Goal: Transaction & Acquisition: Purchase product/service

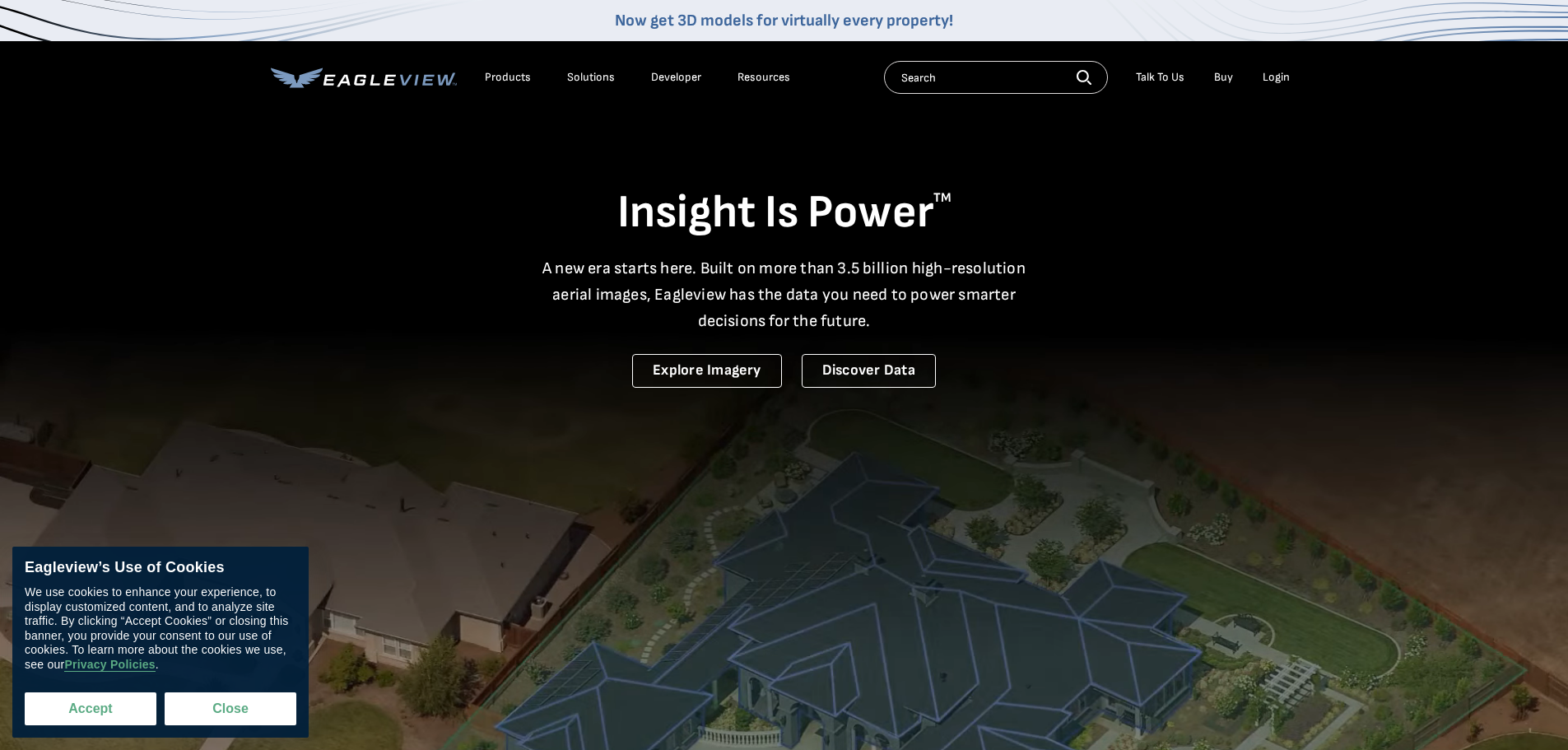
click at [95, 718] on button "Accept" at bounding box center [90, 709] width 132 height 33
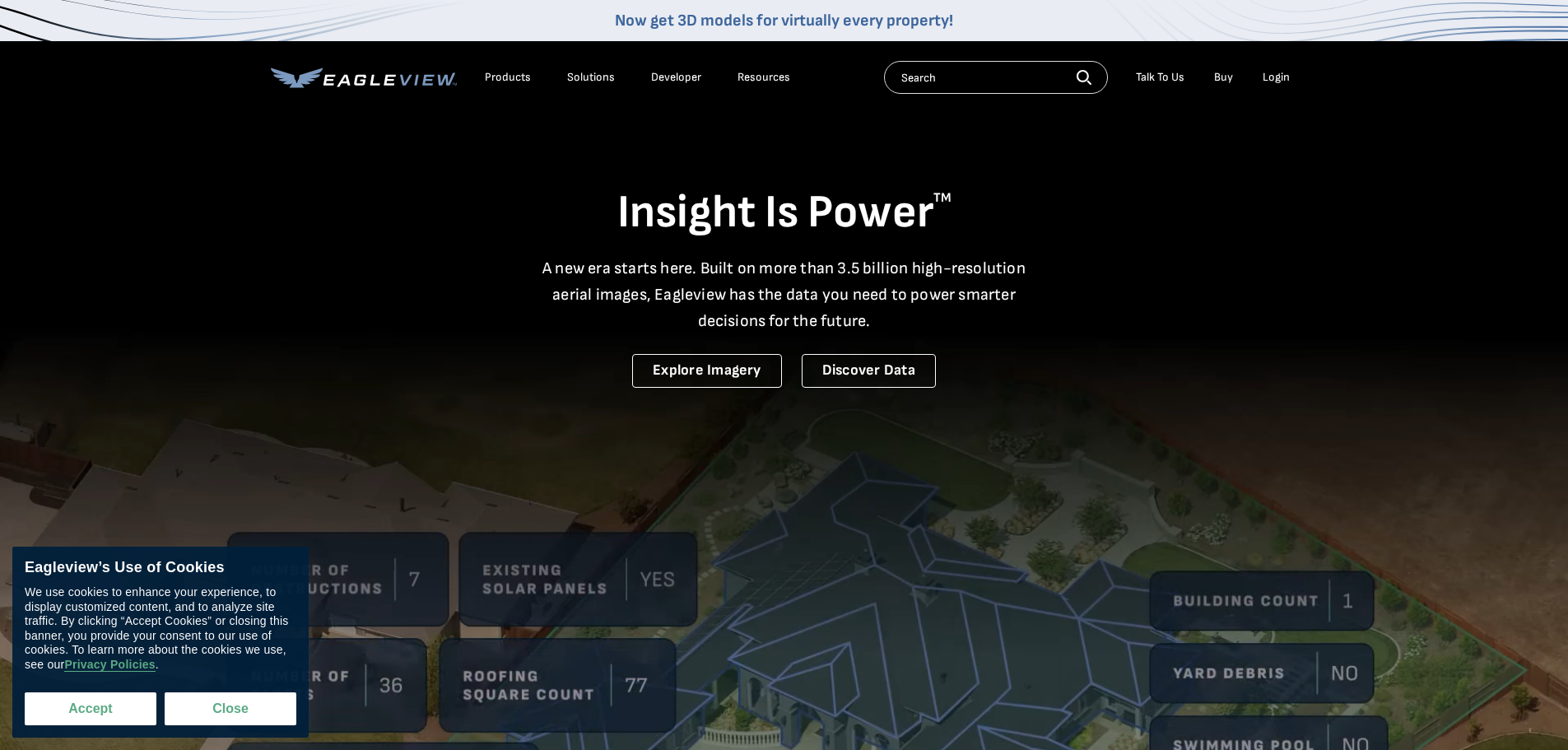
checkbox input "true"
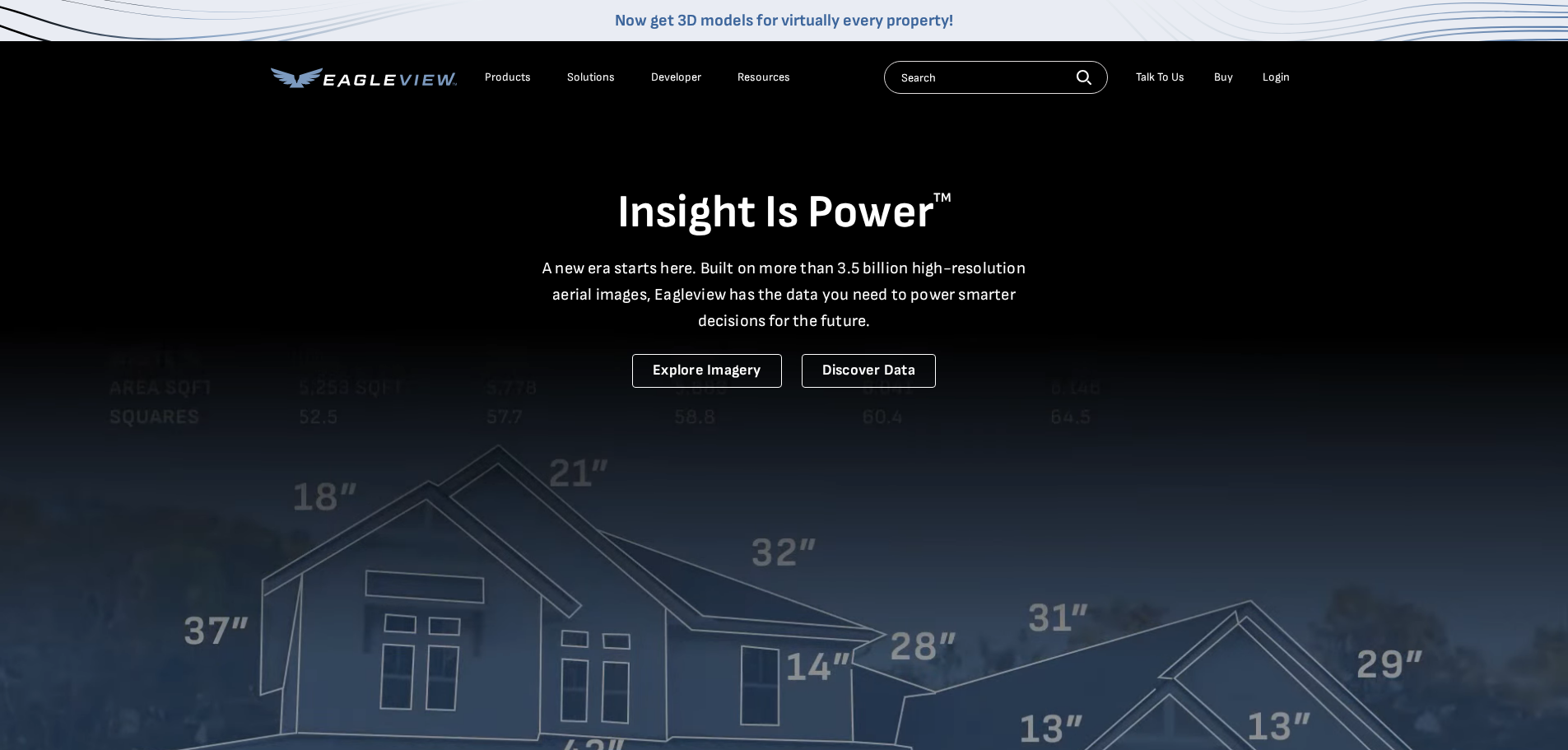
click at [1272, 84] on div "Login" at bounding box center [1276, 77] width 28 height 15
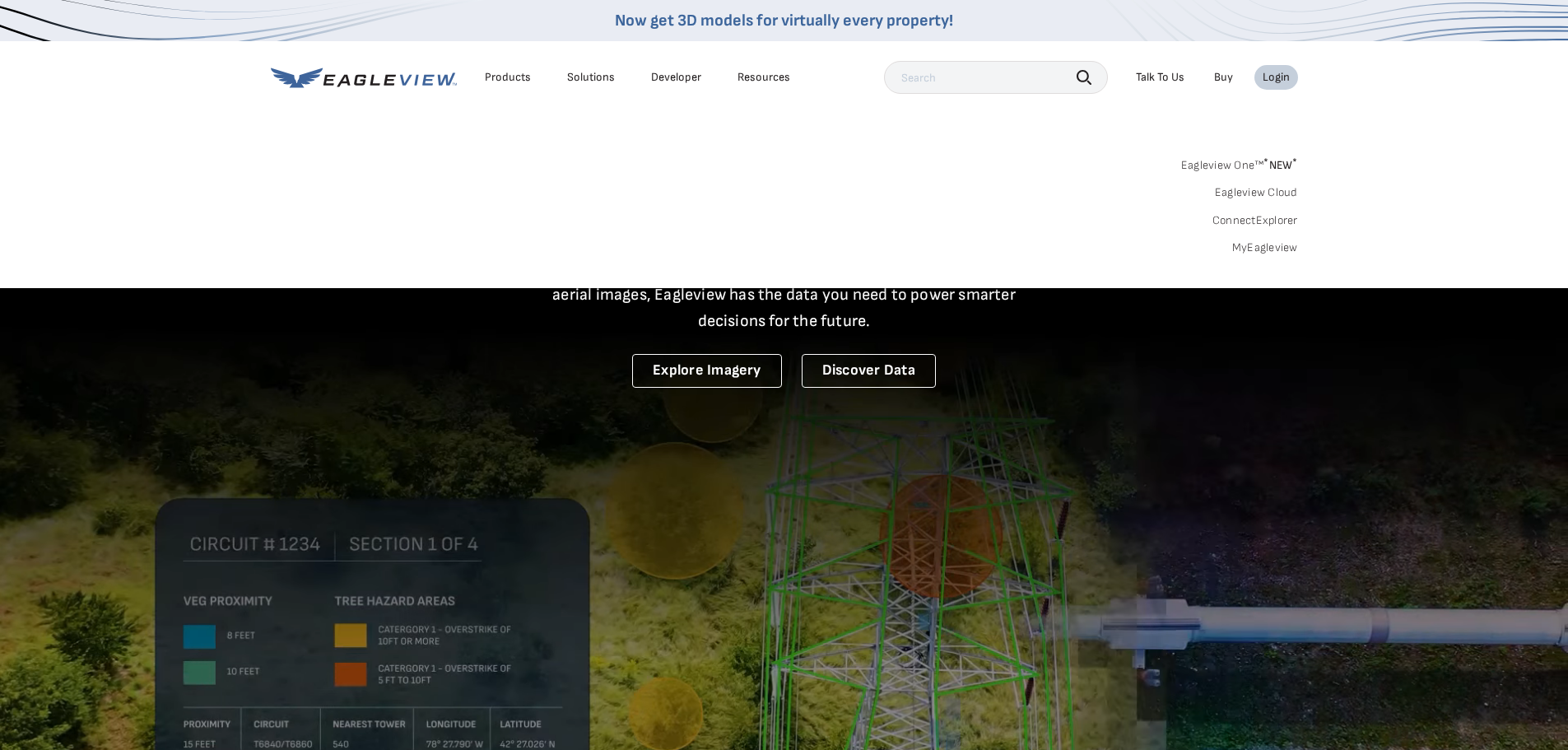
click at [151, 128] on nav "Now get 3D models for virtually every property! Products Solutions Developer Re…" at bounding box center [784, 144] width 1568 height 288
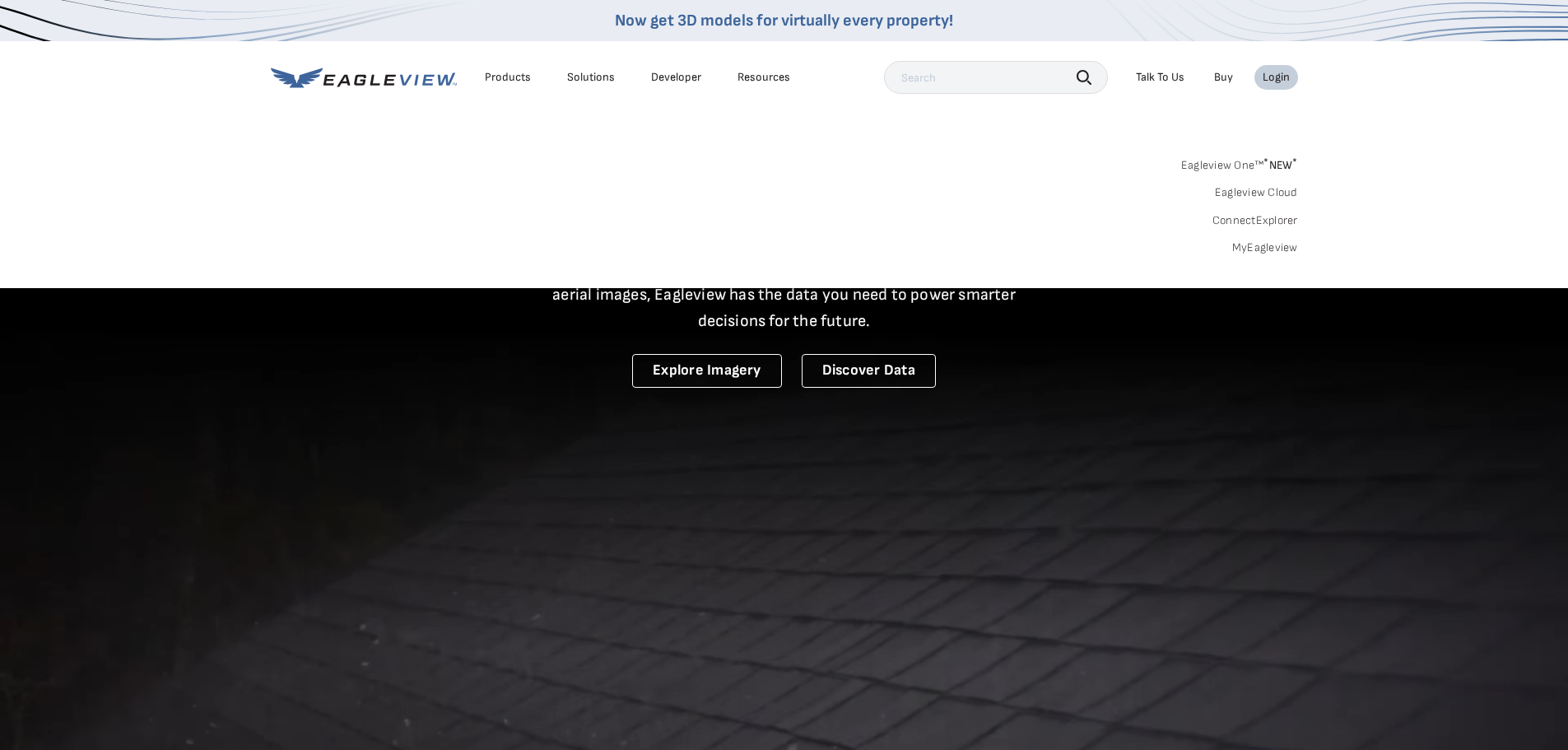
click at [925, 78] on input "text" at bounding box center [996, 78] width 224 height 33
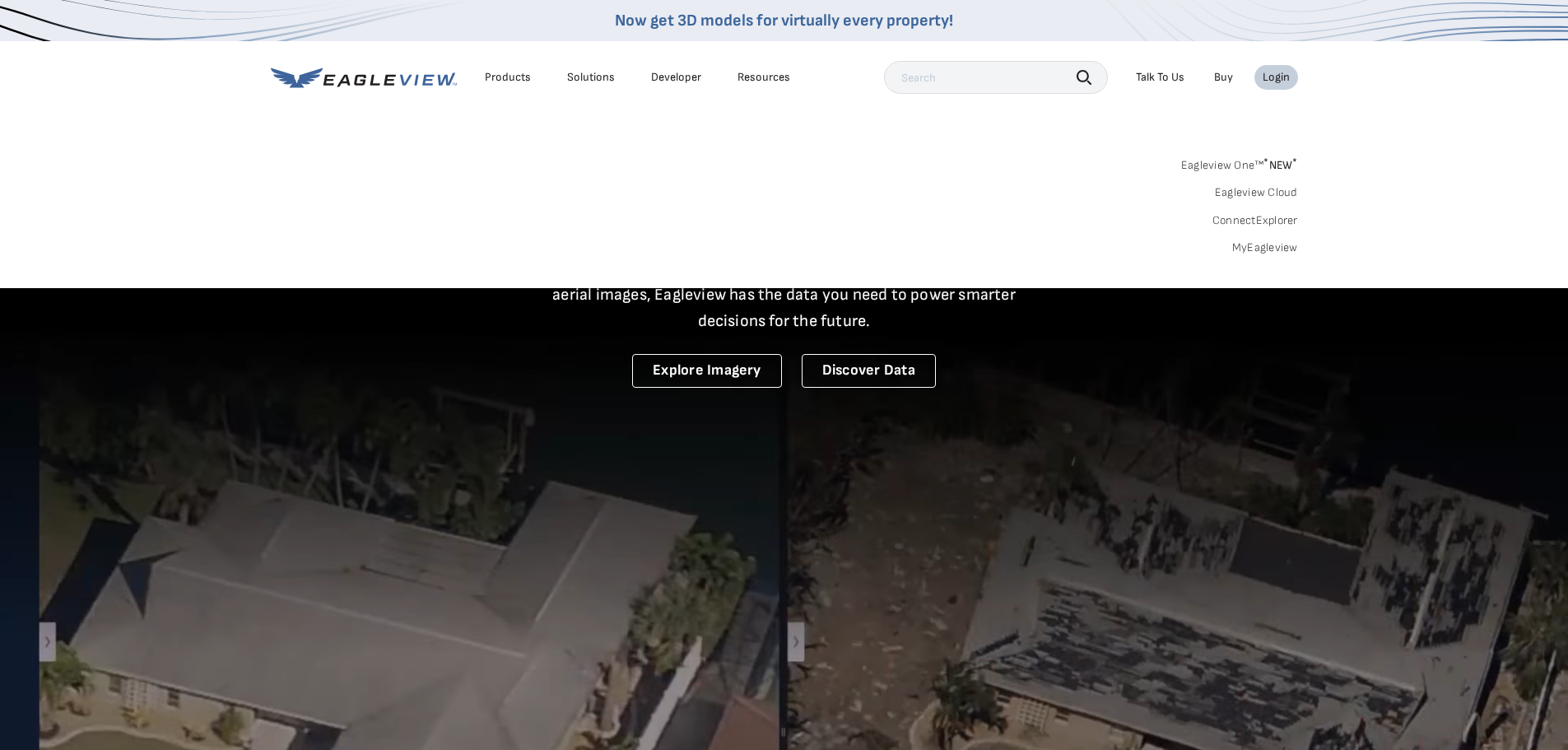
click at [247, 101] on nav "Now get 3D models for virtually every property! Products Solutions Developer Re…" at bounding box center [784, 144] width 1568 height 288
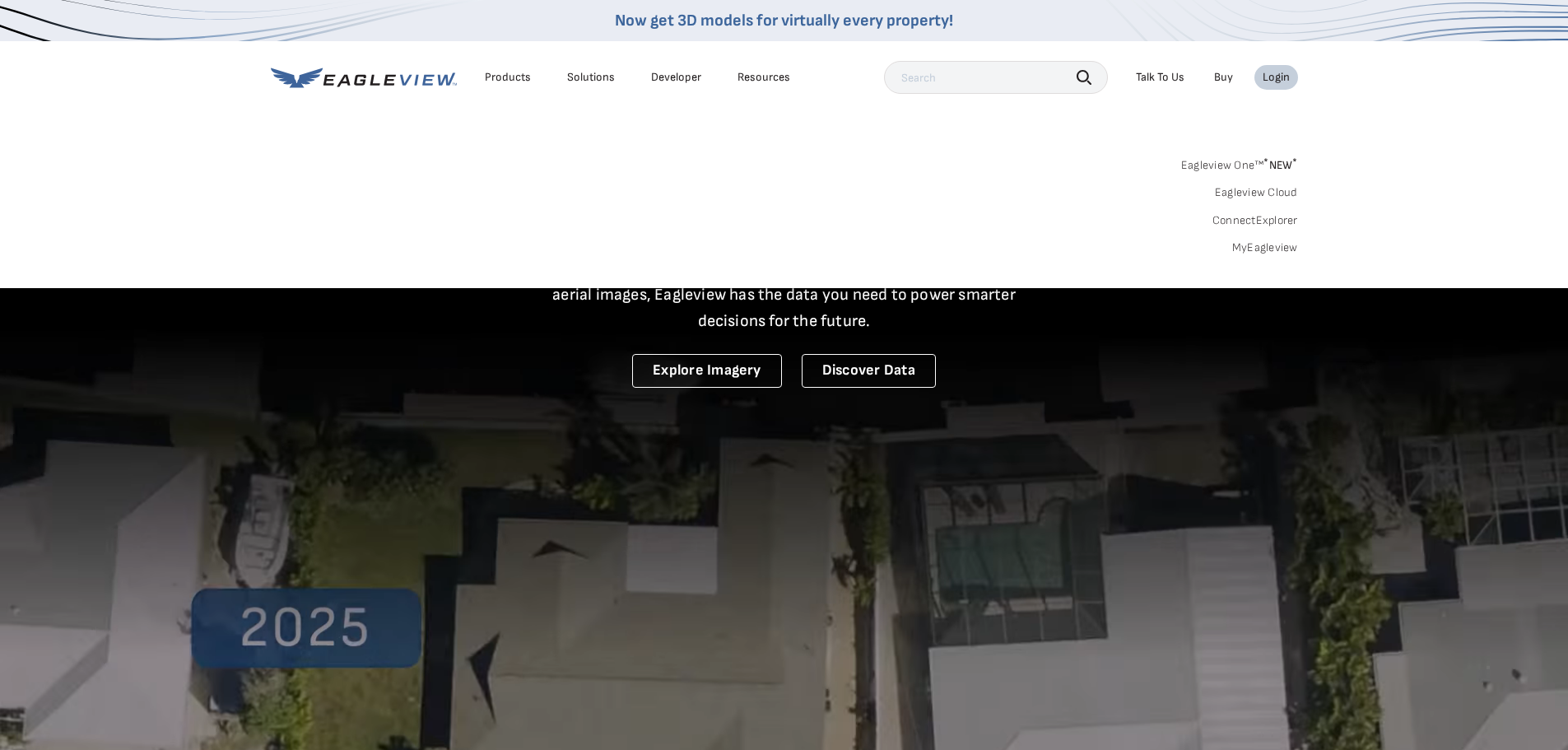
drag, startPoint x: 938, startPoint y: 81, endPoint x: 861, endPoint y: 87, distance: 77.2
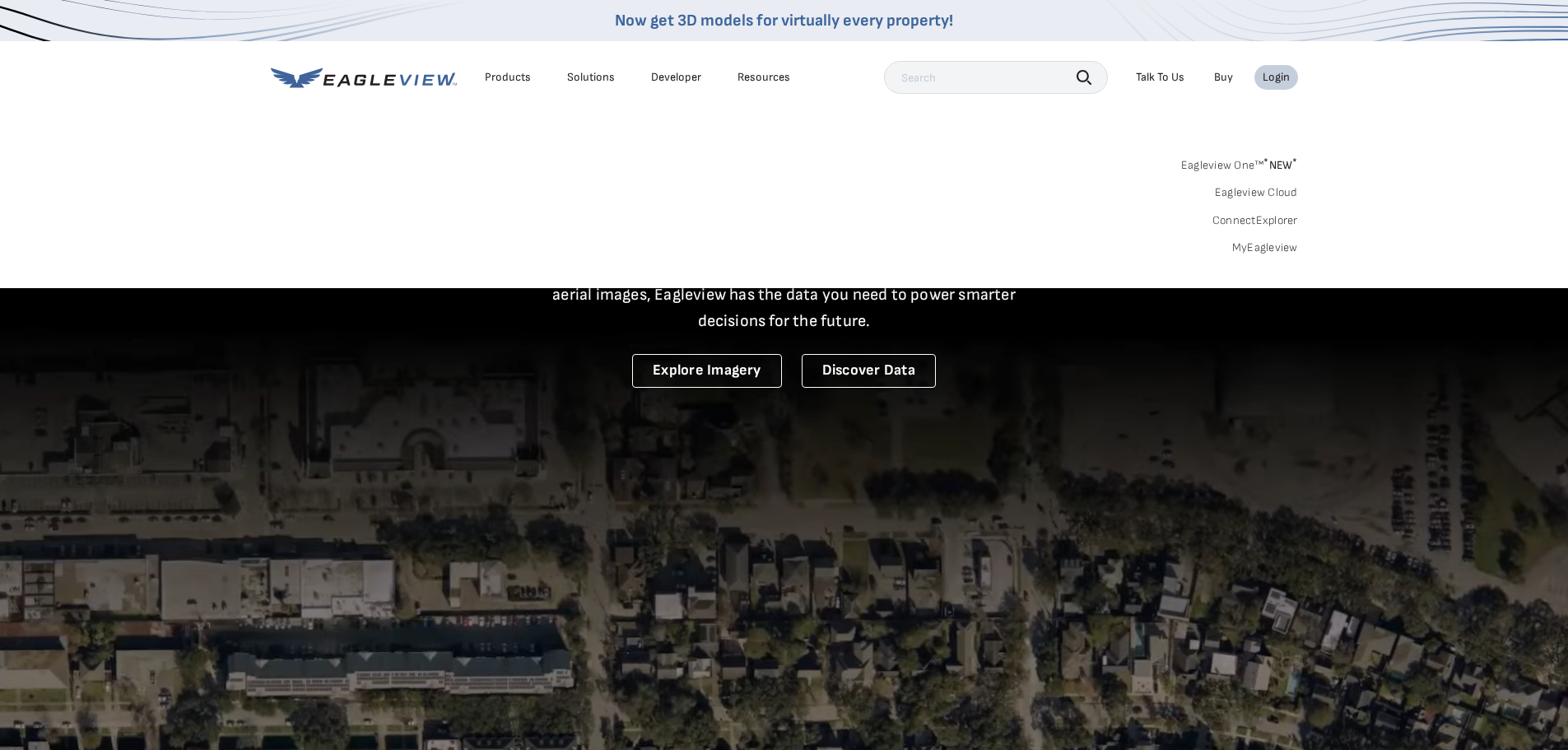
click at [934, 83] on input "text" at bounding box center [996, 78] width 224 height 33
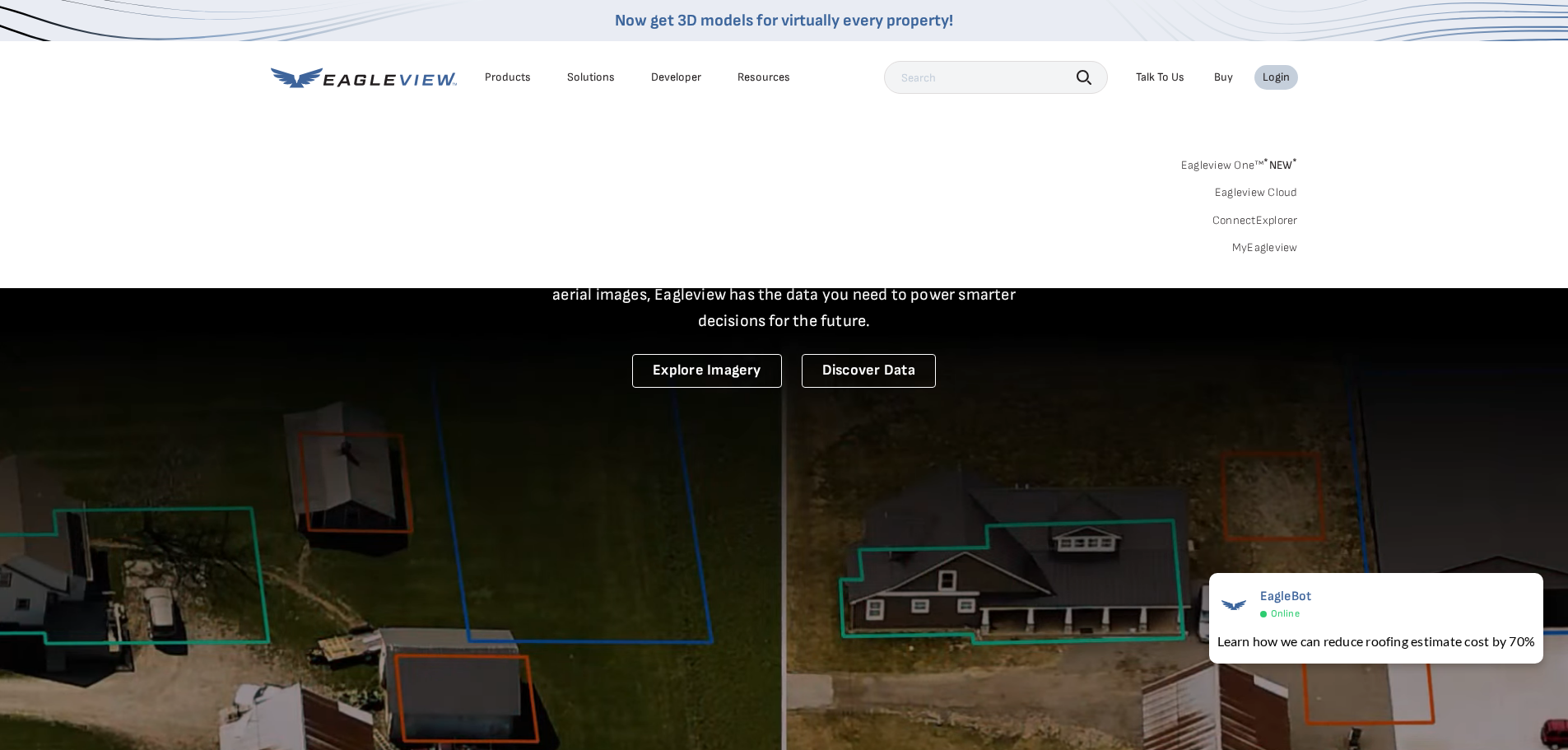
click at [1285, 77] on div "Login" at bounding box center [1276, 77] width 28 height 15
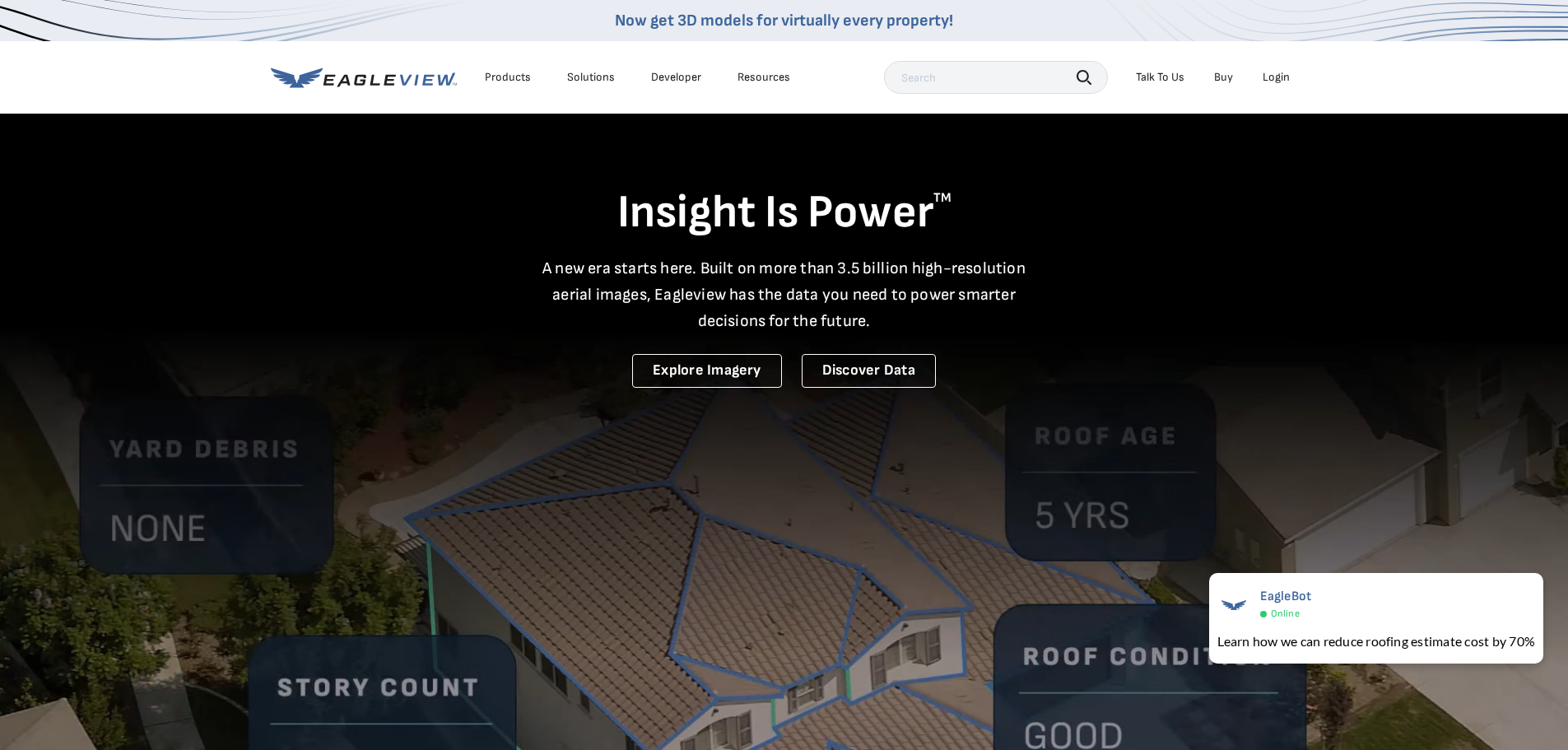
click at [1284, 75] on div "Login" at bounding box center [1276, 77] width 28 height 15
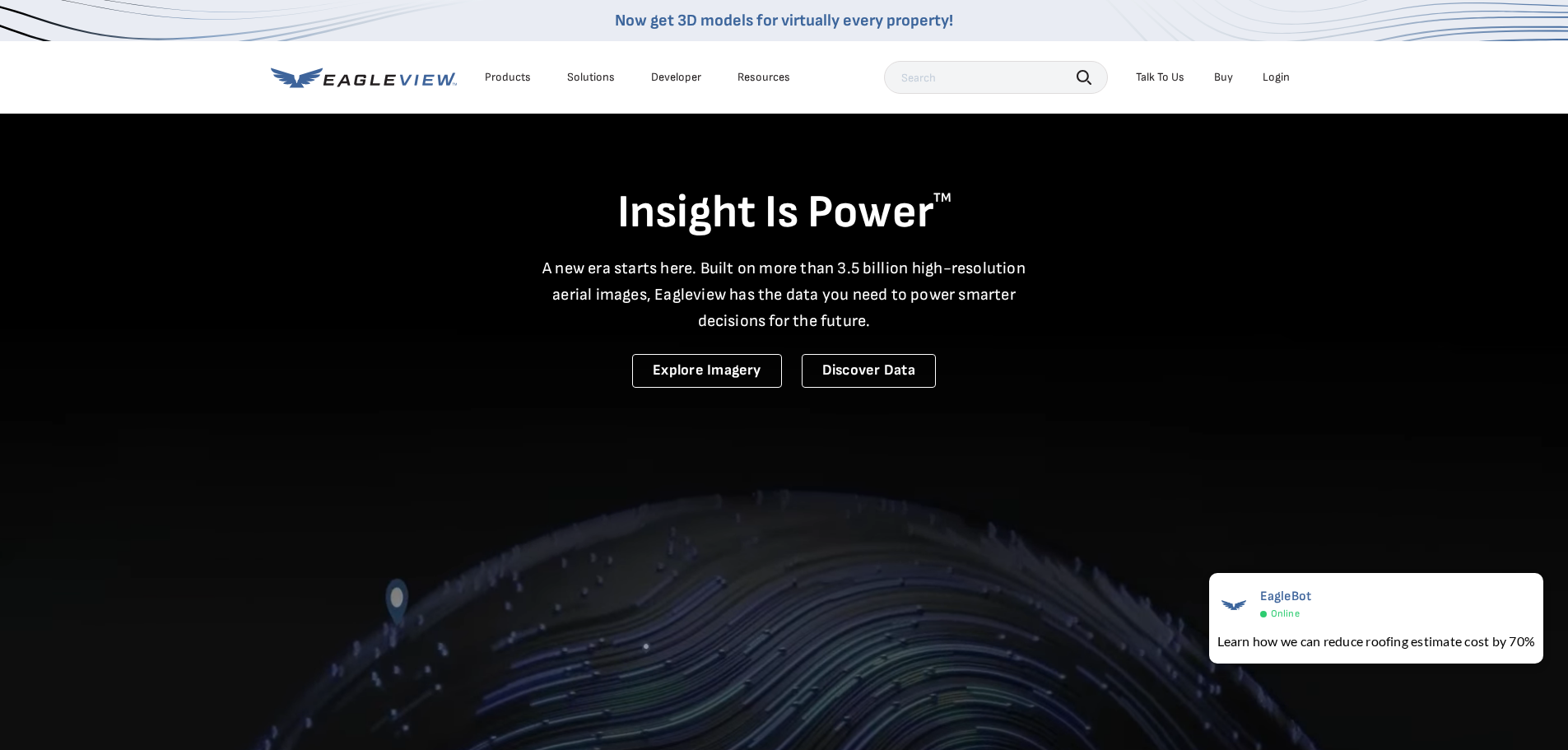
click at [204, 84] on nav "Now get 3D models for virtually every property! Products Solutions Developer Re…" at bounding box center [784, 57] width 1568 height 114
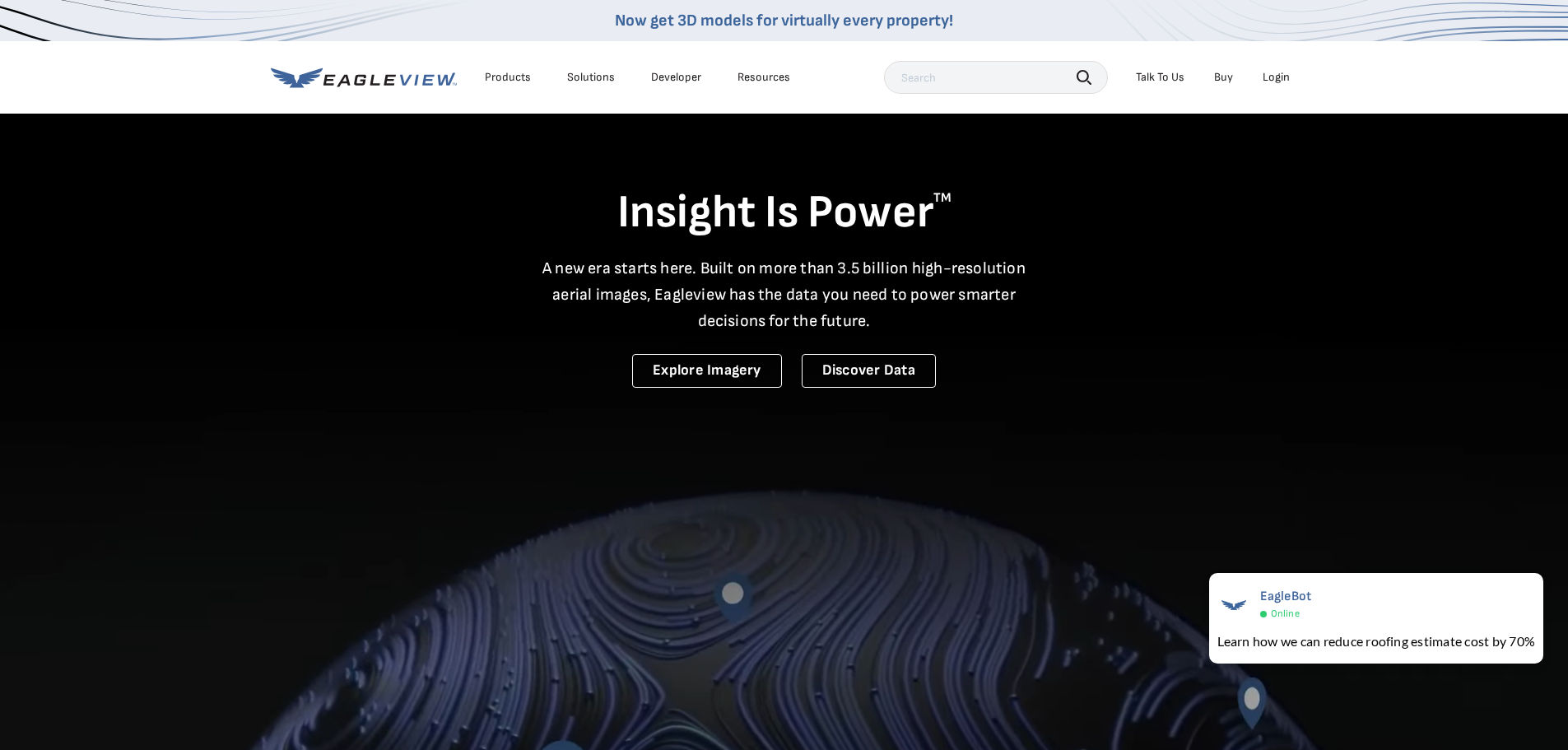
click at [1367, 83] on nav "Now get 3D models for virtually every property! Products Solutions Developer Re…" at bounding box center [784, 57] width 1568 height 114
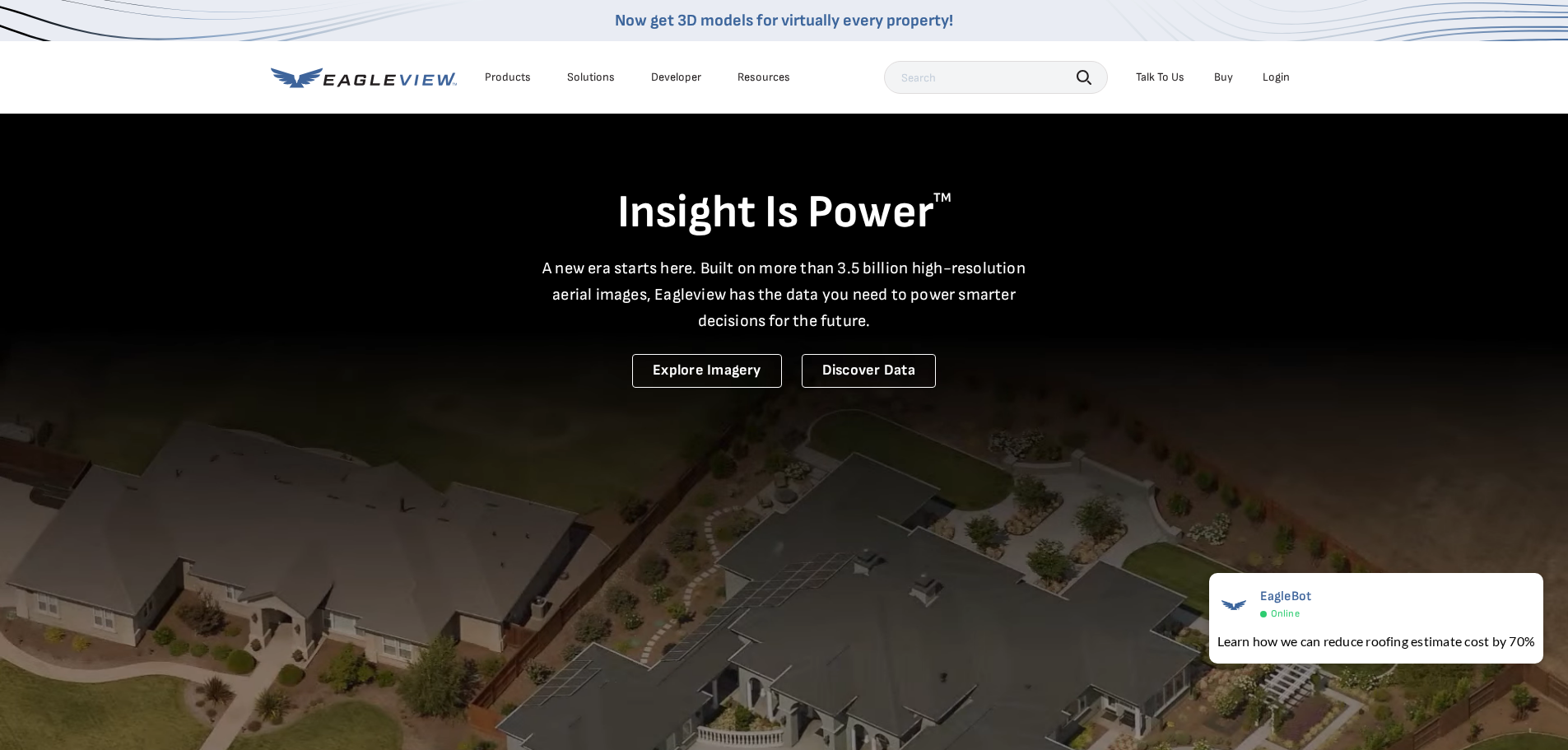
click at [499, 78] on div "Products" at bounding box center [507, 77] width 46 height 15
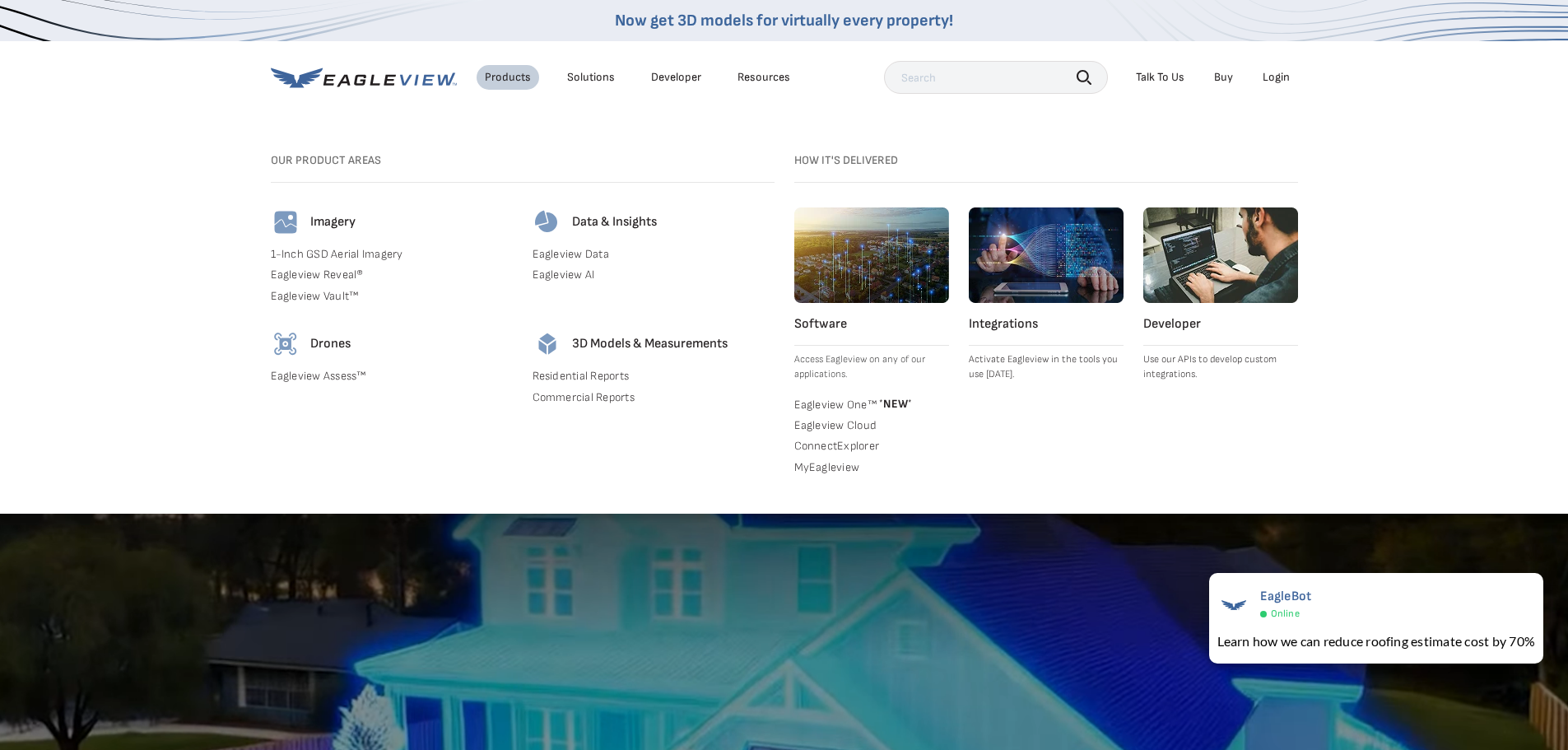
click at [175, 223] on div "Search Products Our Product Areas Imagery 1-Inch GSD Aerial Imagery *" at bounding box center [784, 323] width 1568 height 380
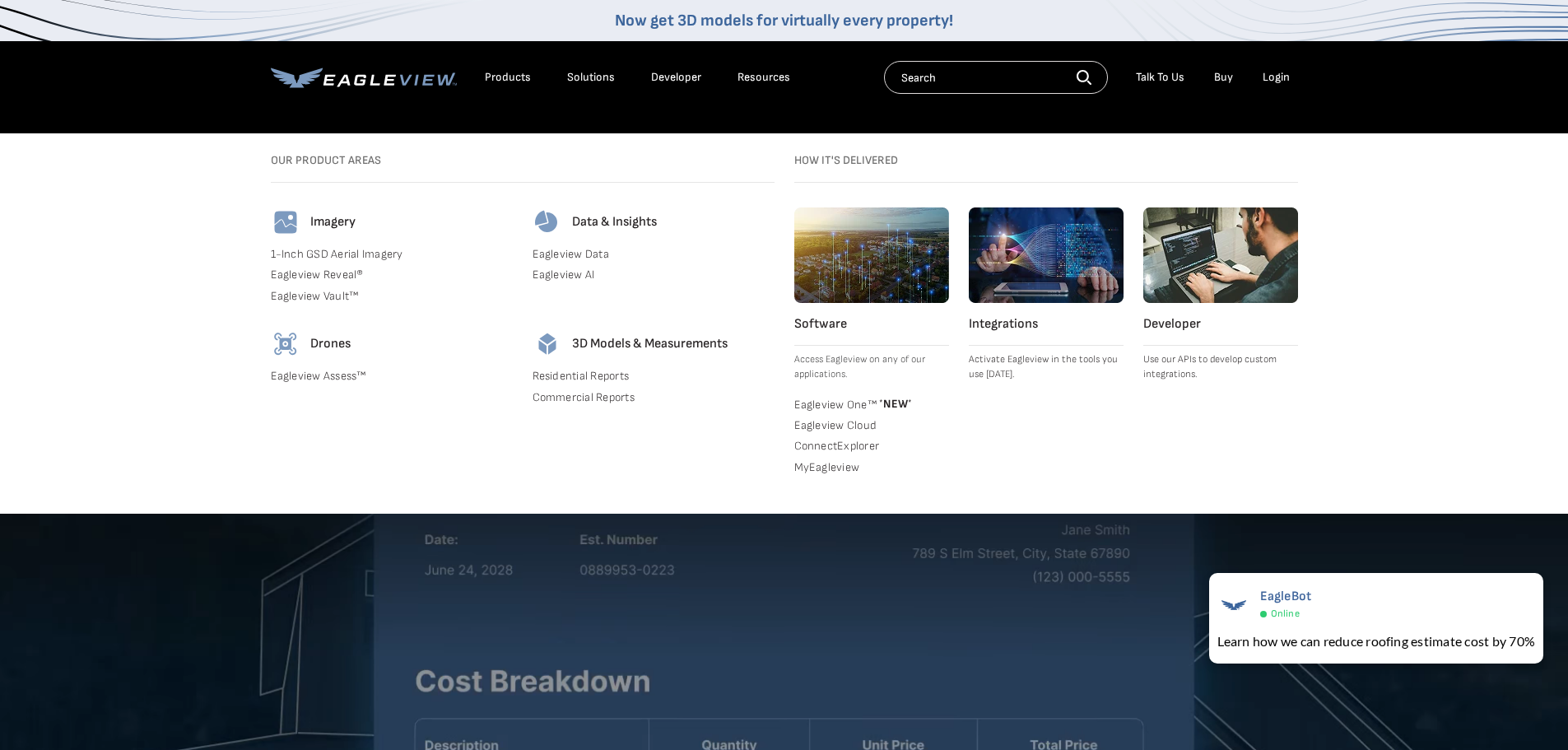
click at [248, 262] on div "Search Products Our Product Areas Imagery 1-Inch GSD Aerial Imagery *" at bounding box center [784, 323] width 1568 height 380
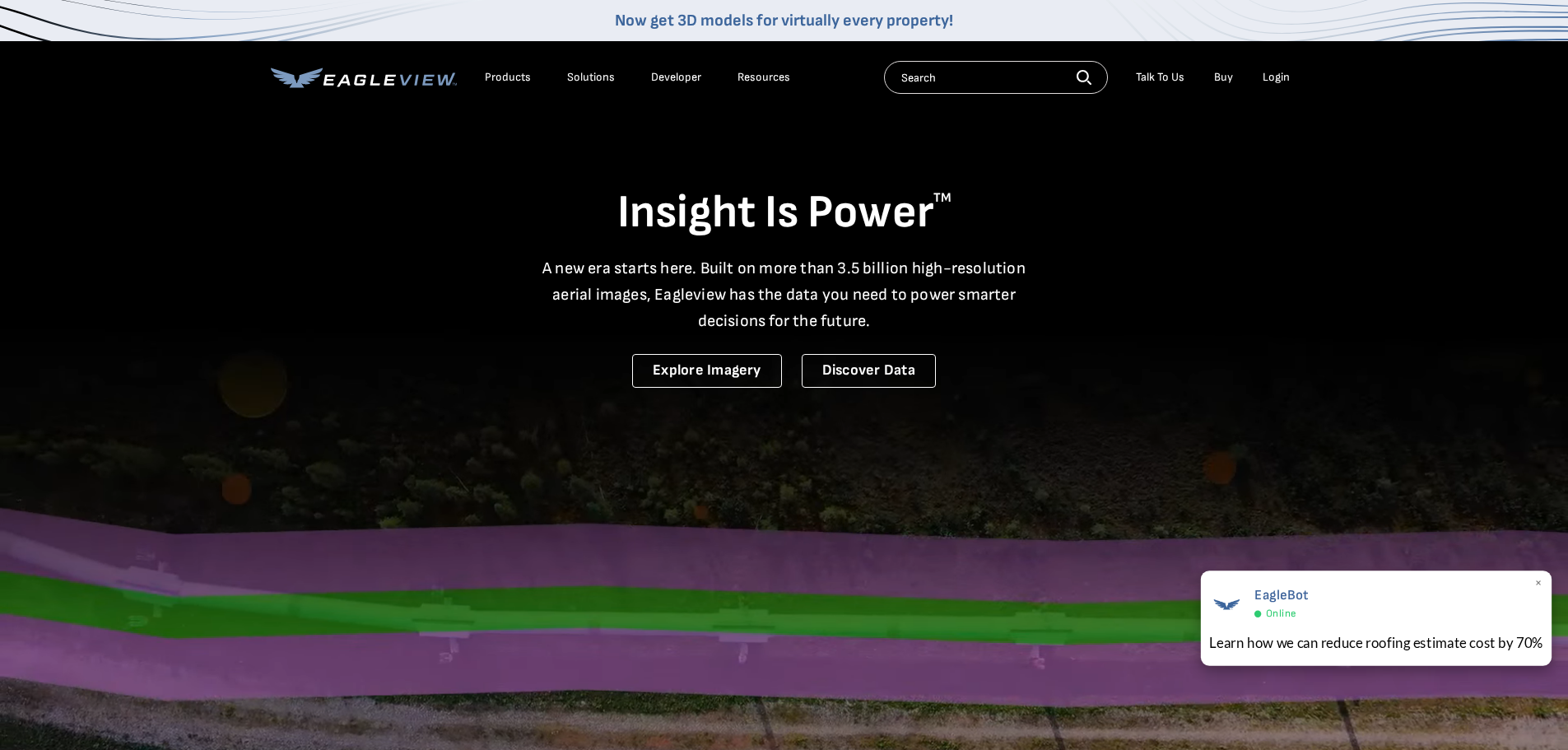
click at [1541, 583] on span "×" at bounding box center [1538, 584] width 9 height 17
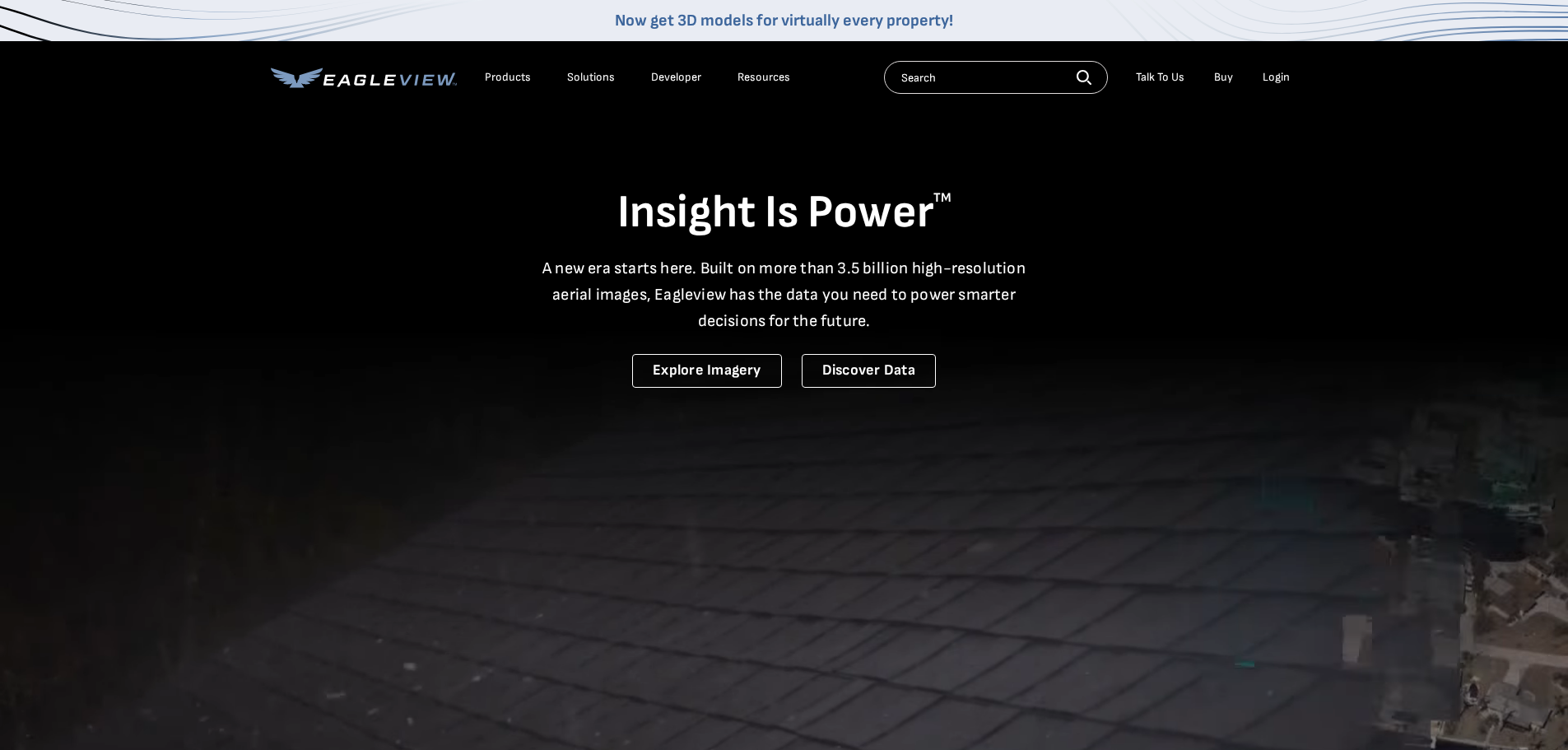
click at [1277, 83] on div "Login" at bounding box center [1276, 77] width 28 height 15
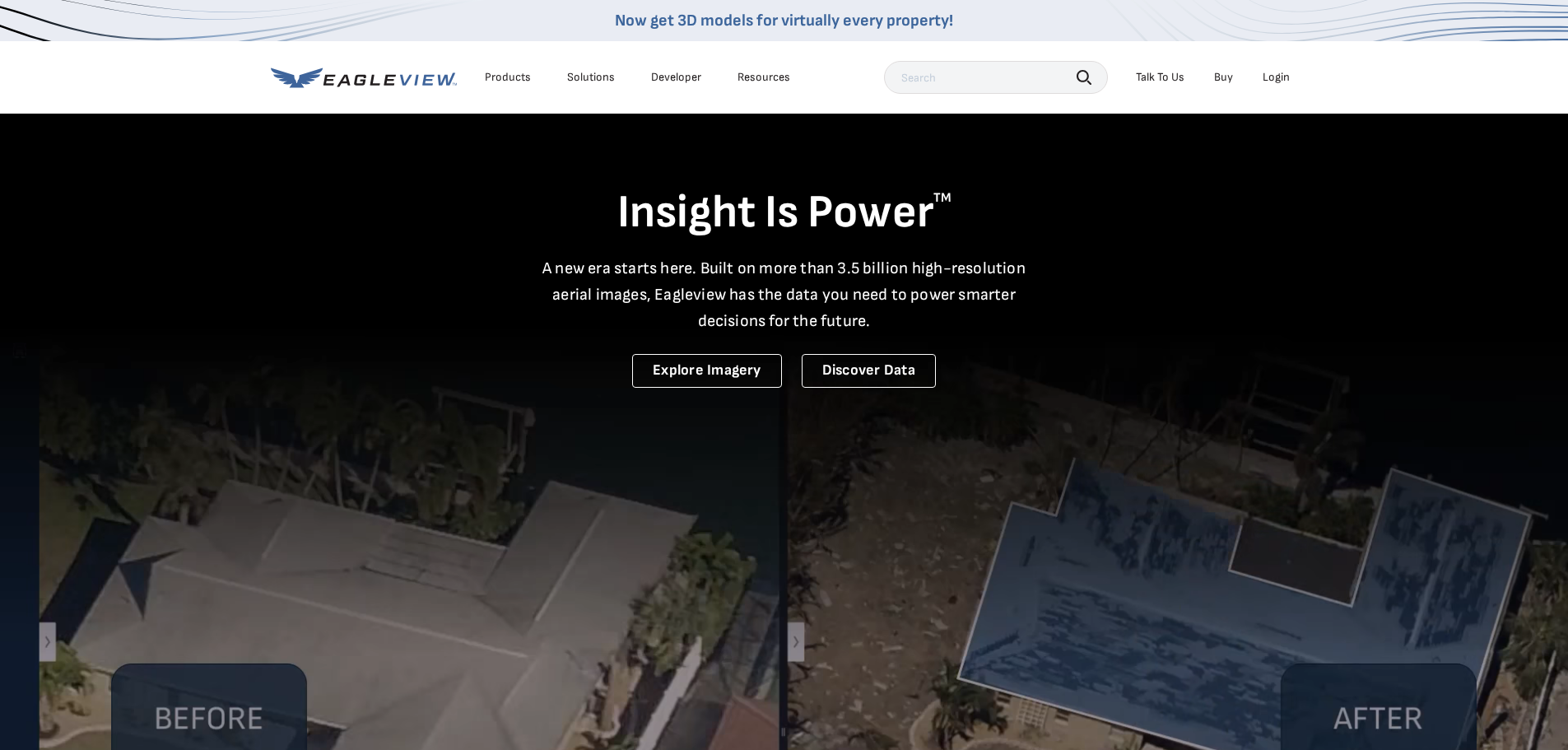
click at [1277, 74] on div "Login" at bounding box center [1276, 77] width 28 height 15
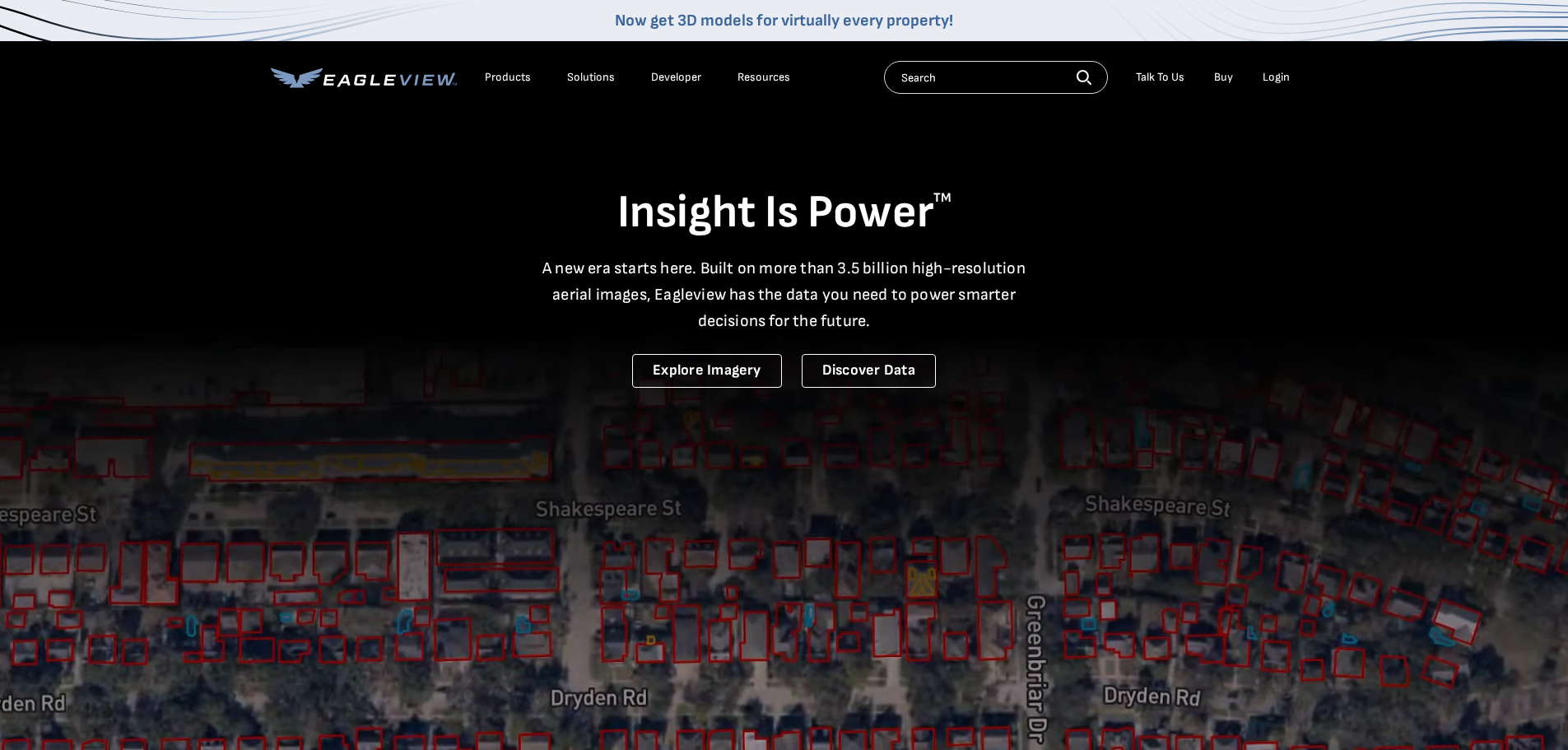
click at [1278, 80] on div "Login" at bounding box center [1276, 77] width 28 height 15
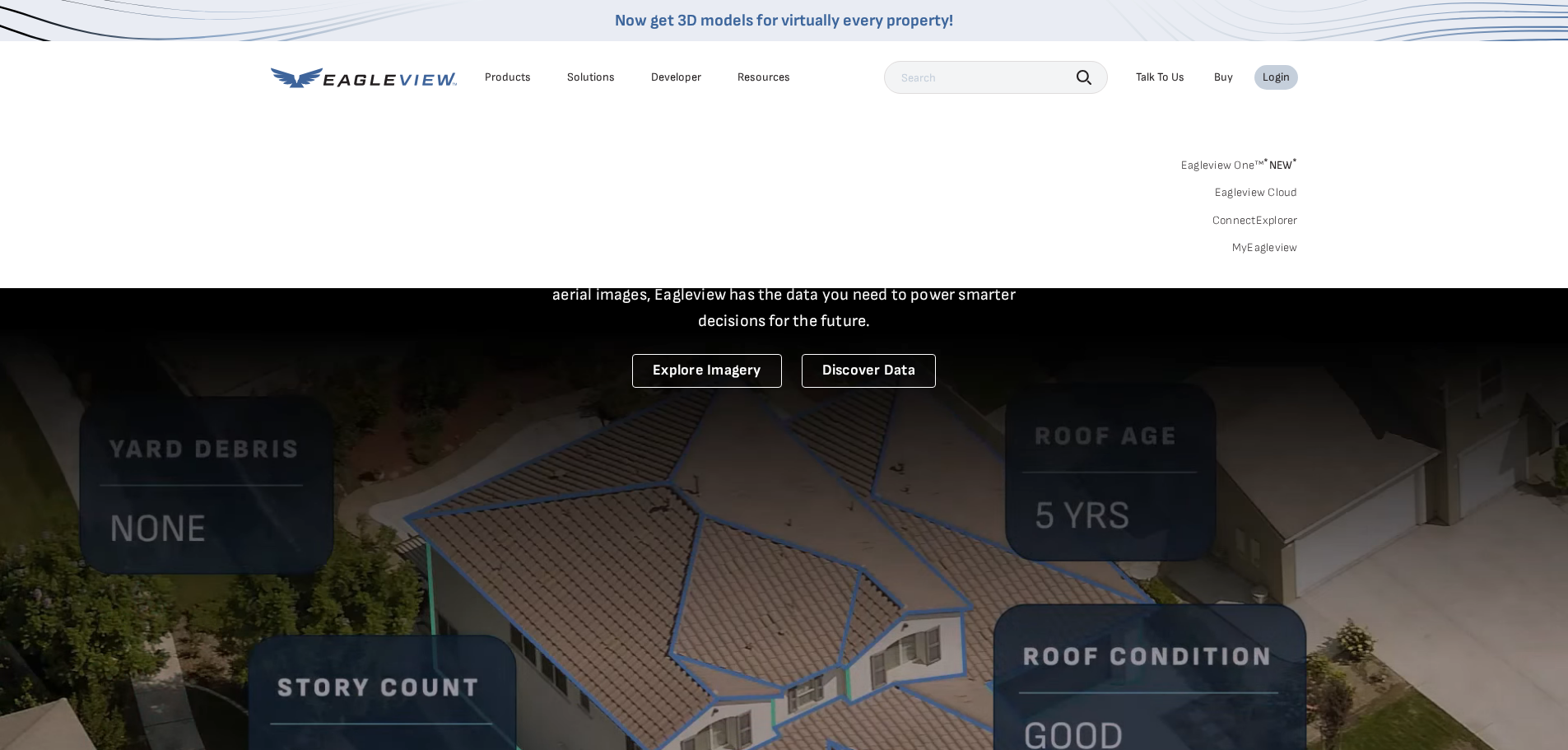
click at [1242, 165] on link "Eagleview One™ * NEW *" at bounding box center [1240, 163] width 117 height 19
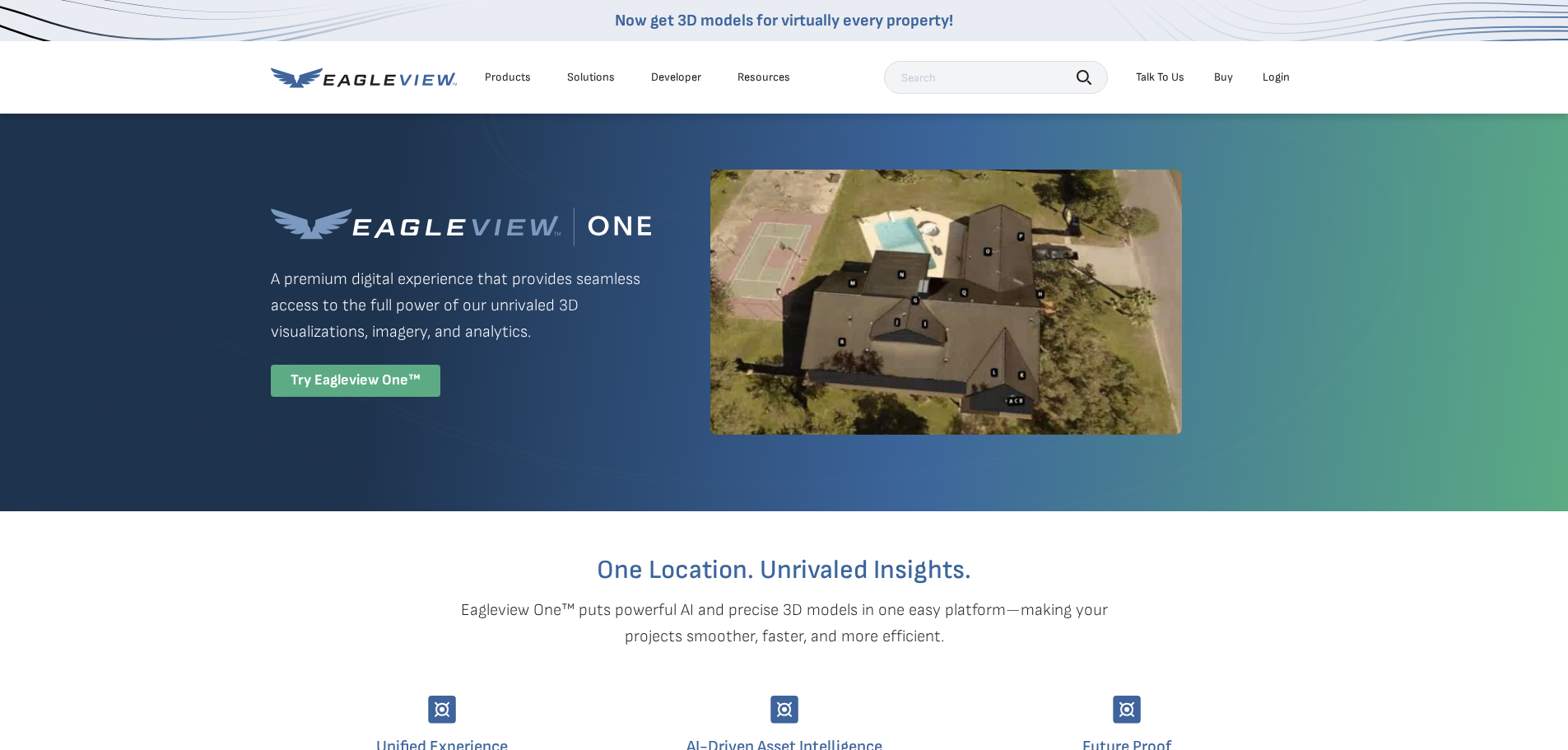
click at [376, 384] on div "Try Eagleview One™" at bounding box center [355, 380] width 170 height 32
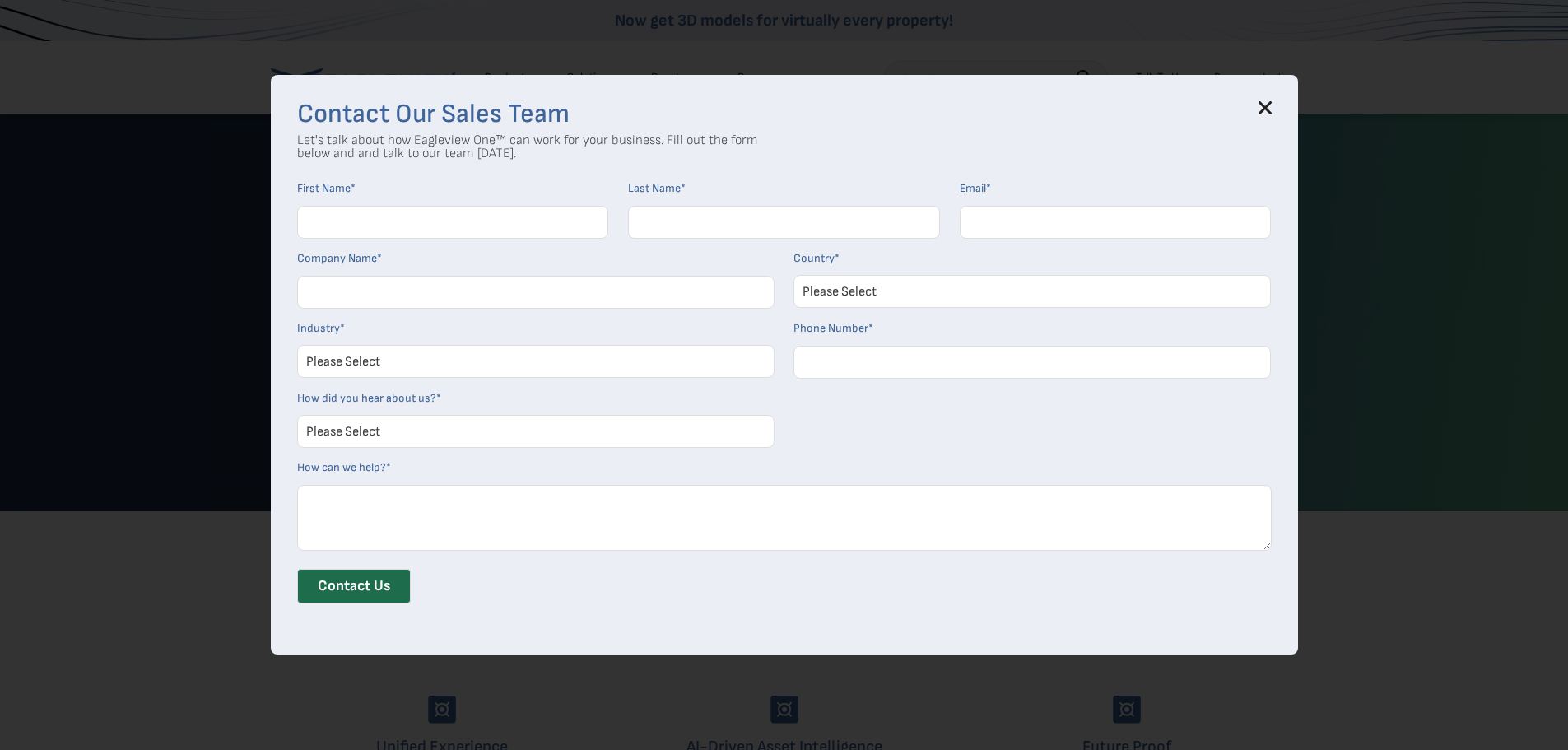
click at [1269, 103] on icon at bounding box center [1264, 107] width 13 height 13
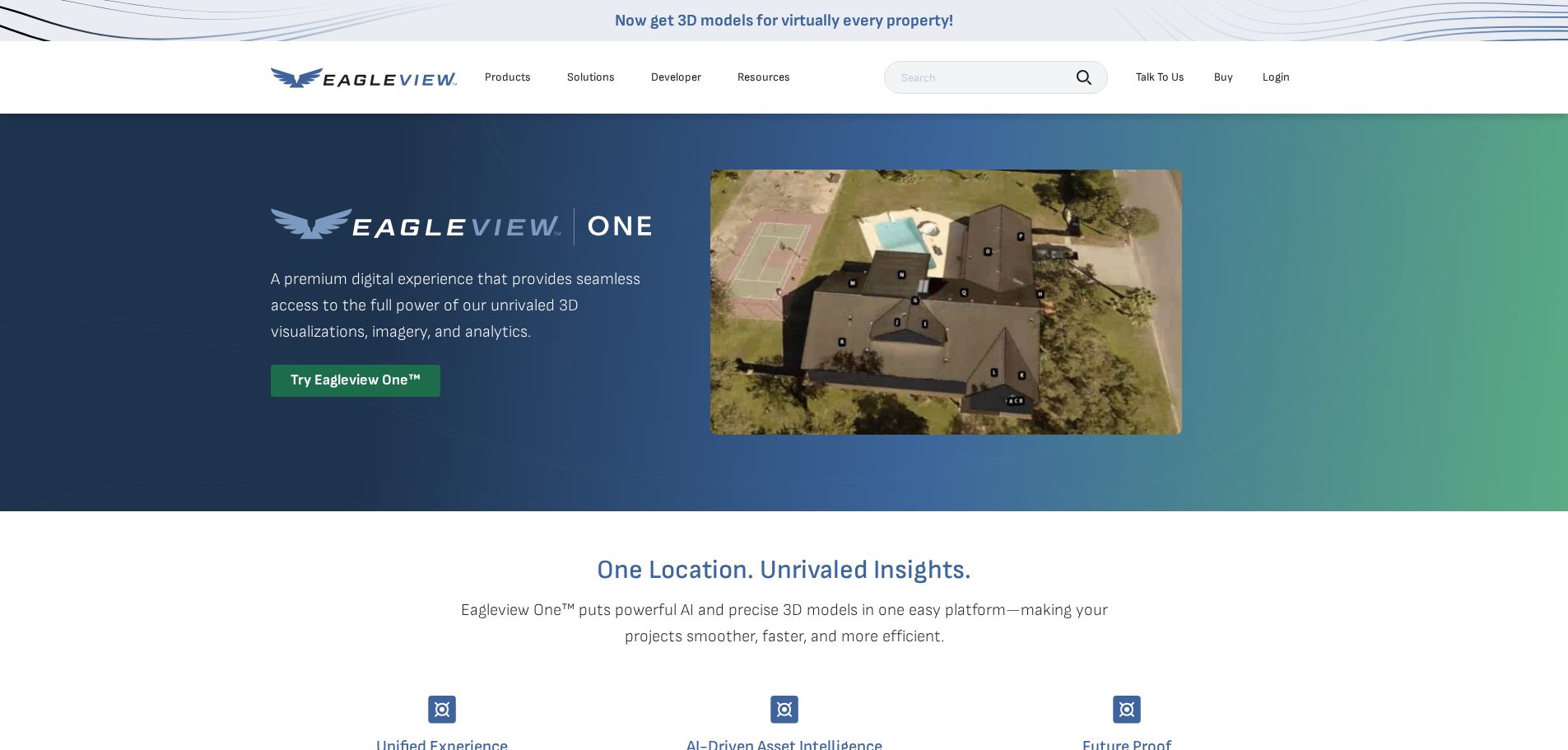
click at [1281, 78] on div "Login" at bounding box center [1276, 77] width 28 height 15
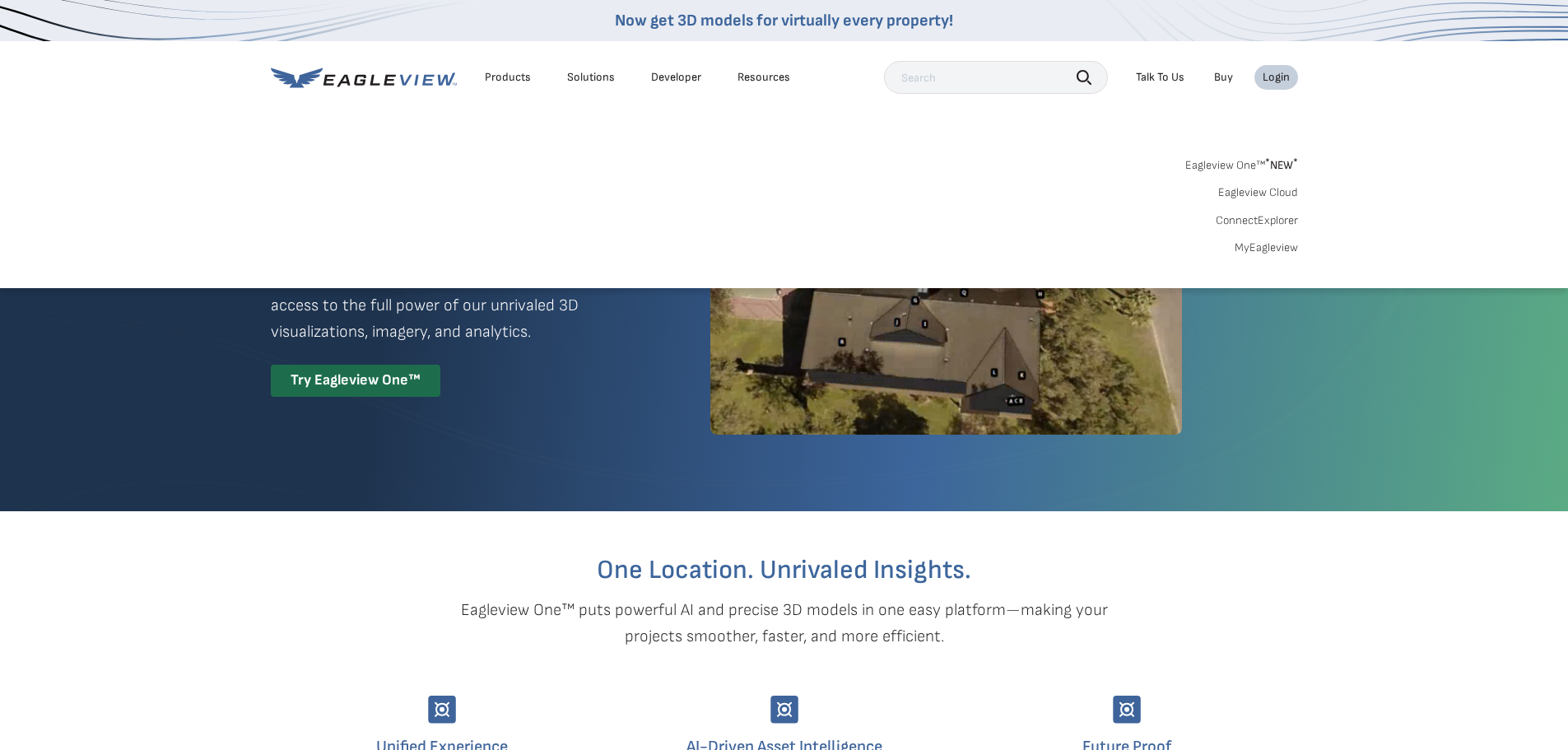
click at [1260, 192] on link "Eagleview Cloud" at bounding box center [1258, 192] width 80 height 15
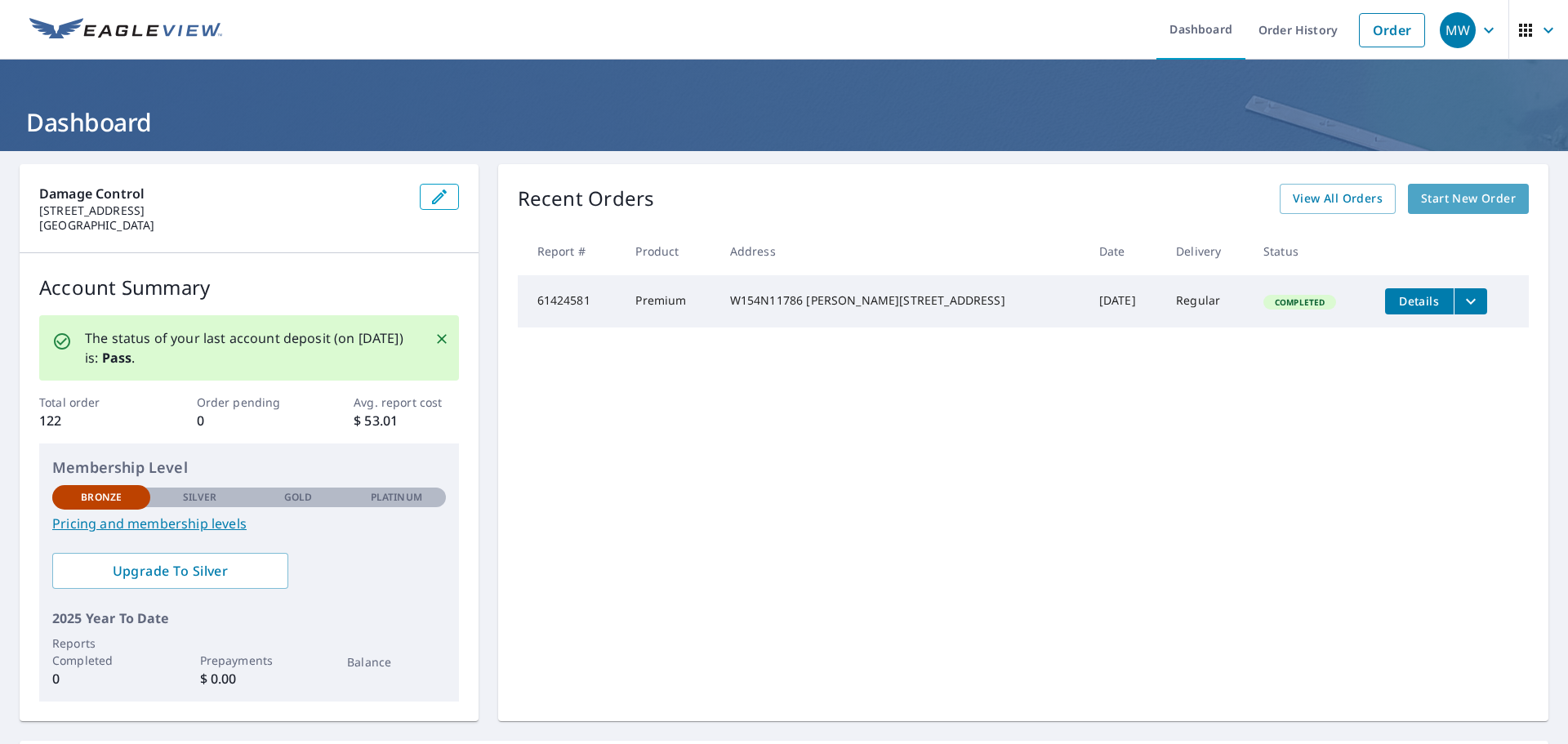
click at [1424, 199] on span "Start New Order" at bounding box center [1468, 199] width 95 height 21
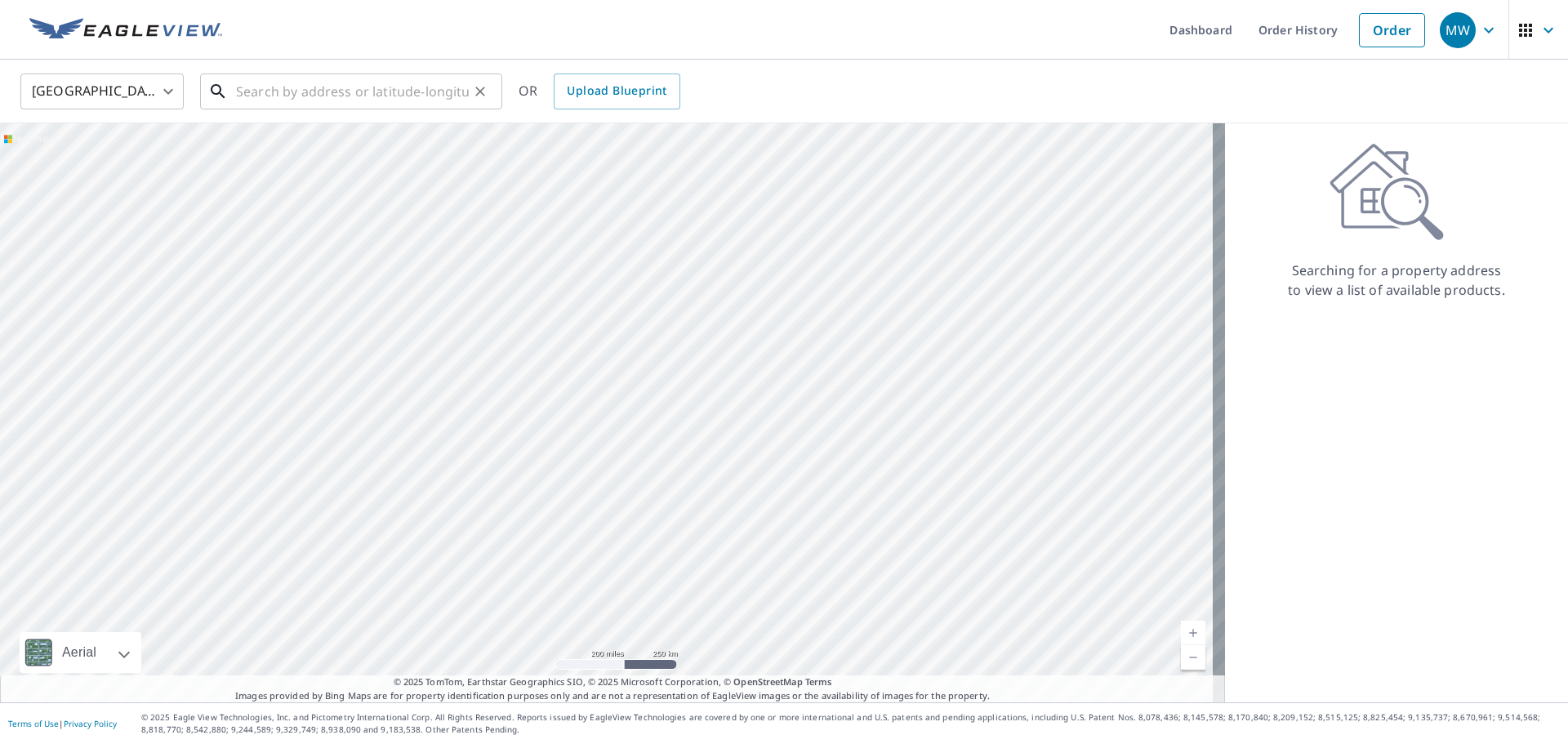
click at [283, 83] on input "text" at bounding box center [352, 91] width 233 height 45
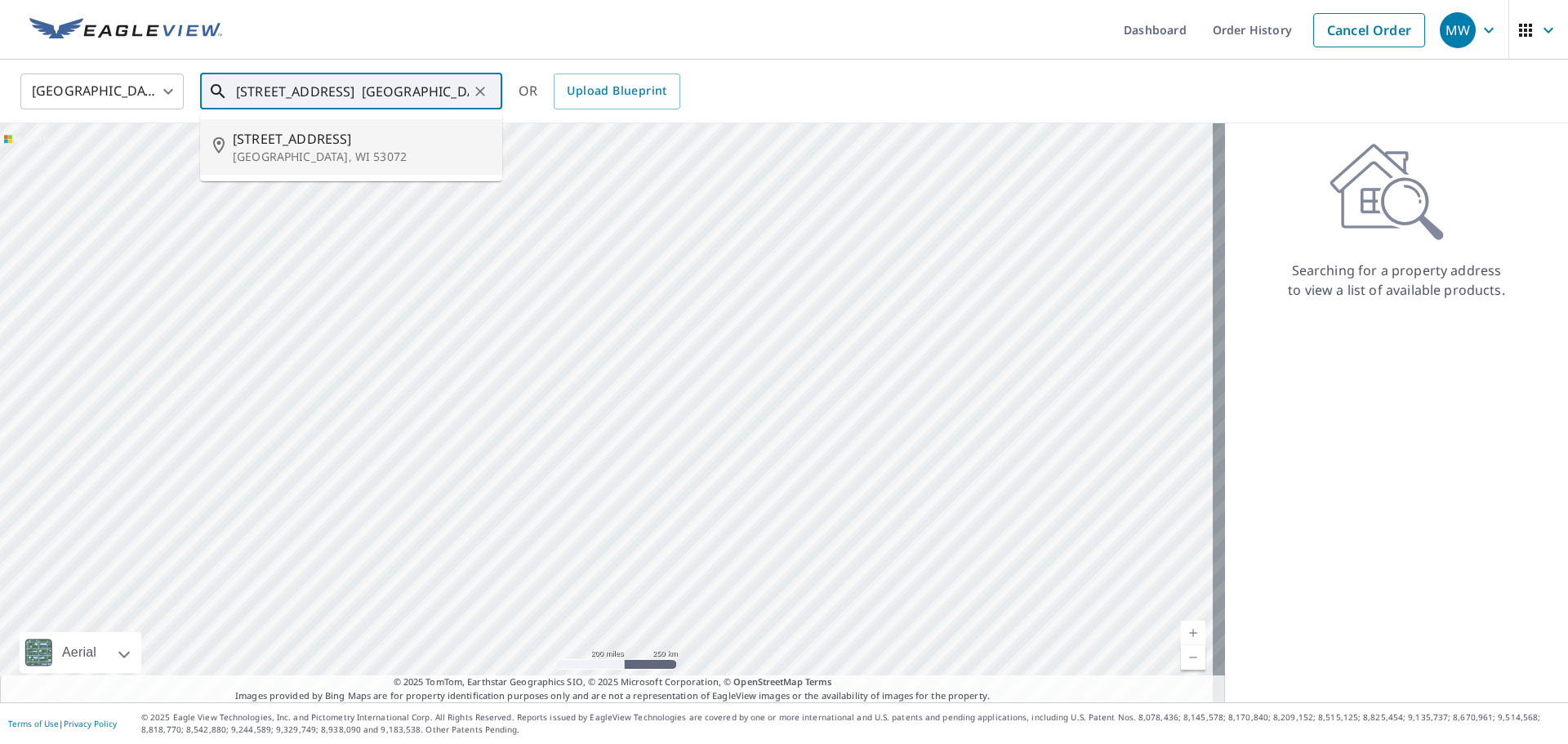
click at [380, 149] on p "Pewaukee, WI 53072" at bounding box center [361, 156] width 256 height 16
type input "478 Park Ave Pewaukee, WI 53072"
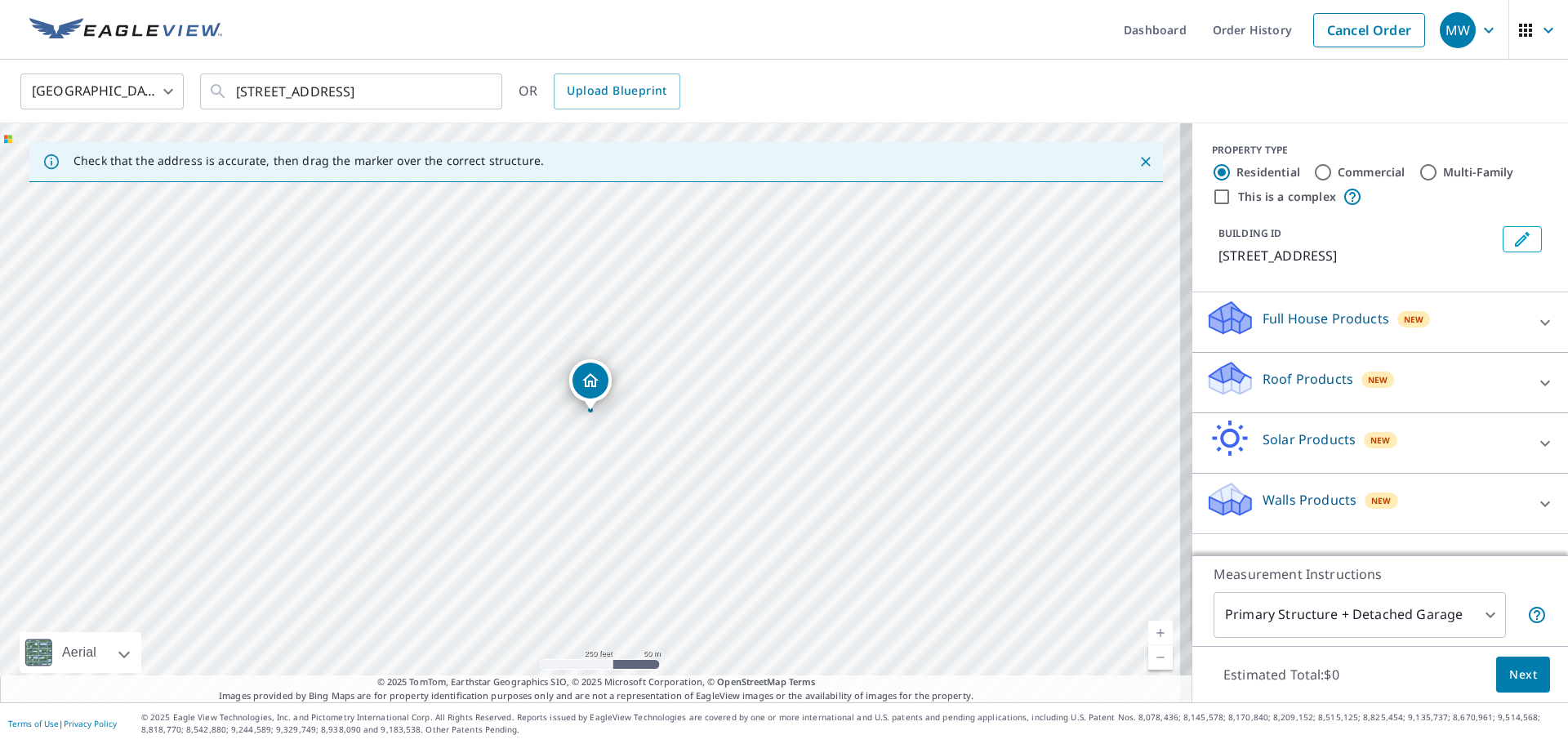
click at [1311, 387] on p "Roof Products" at bounding box center [1308, 379] width 91 height 20
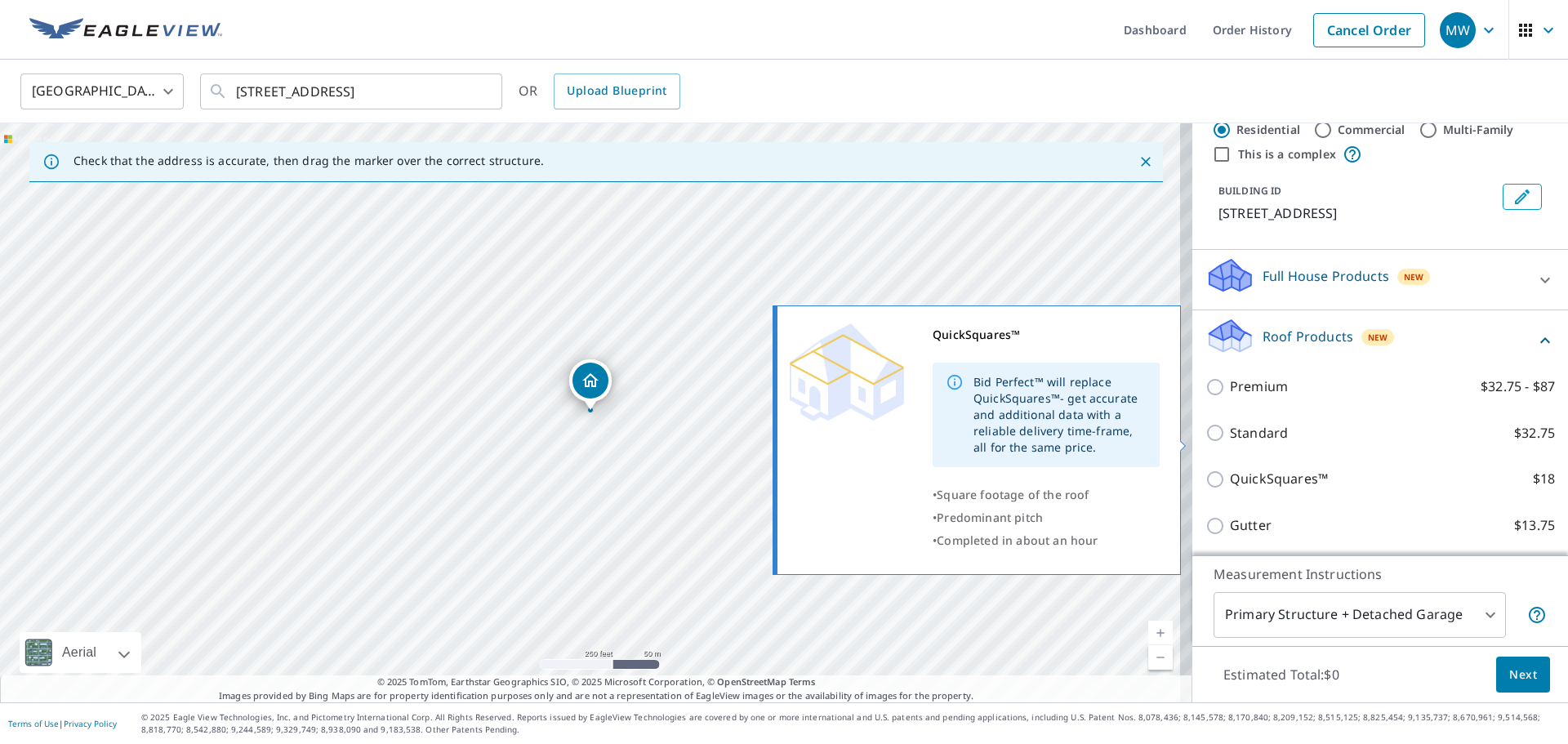
scroll to position [82, 0]
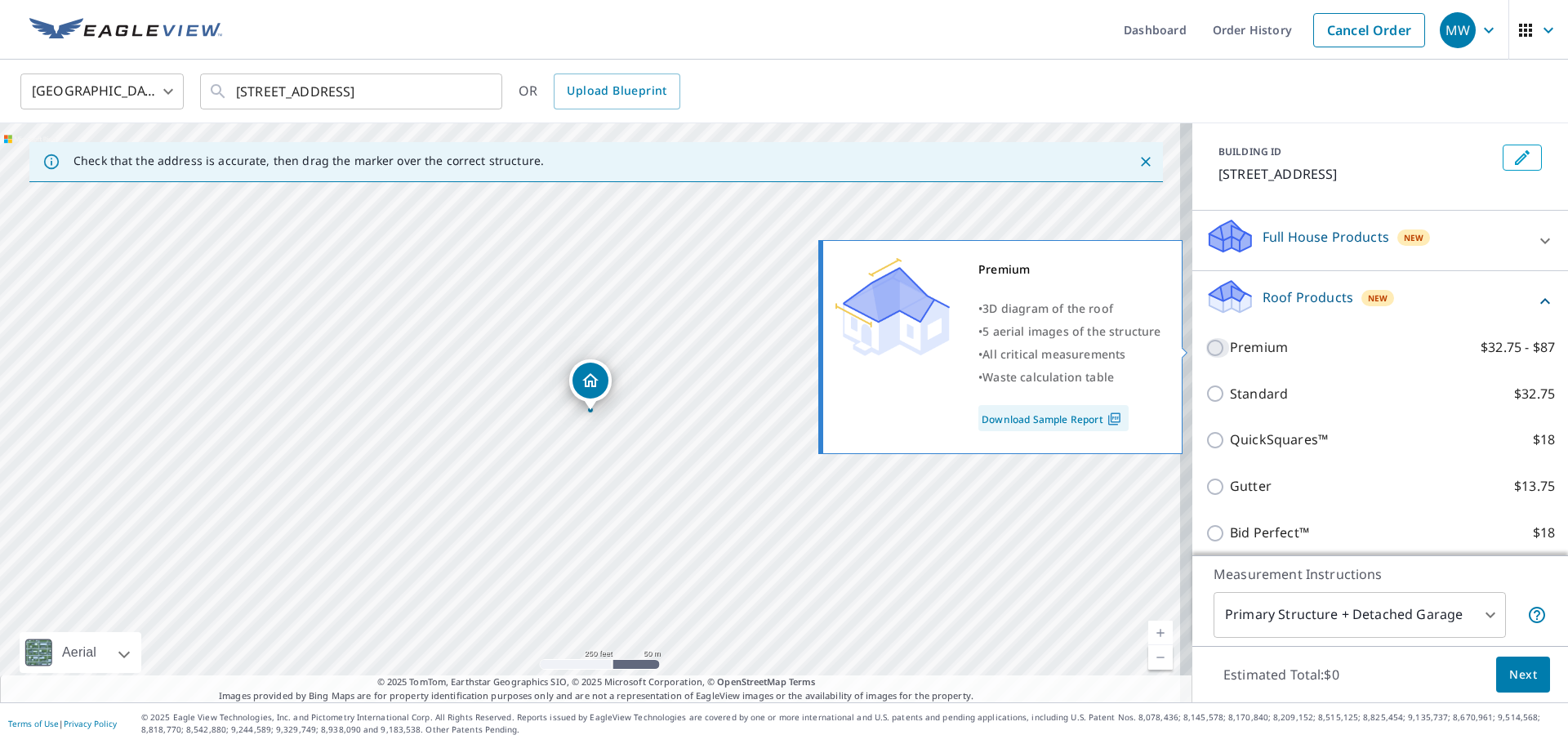
click at [1205, 349] on input "Premium $32.75 - $87" at bounding box center [1217, 347] width 25 height 20
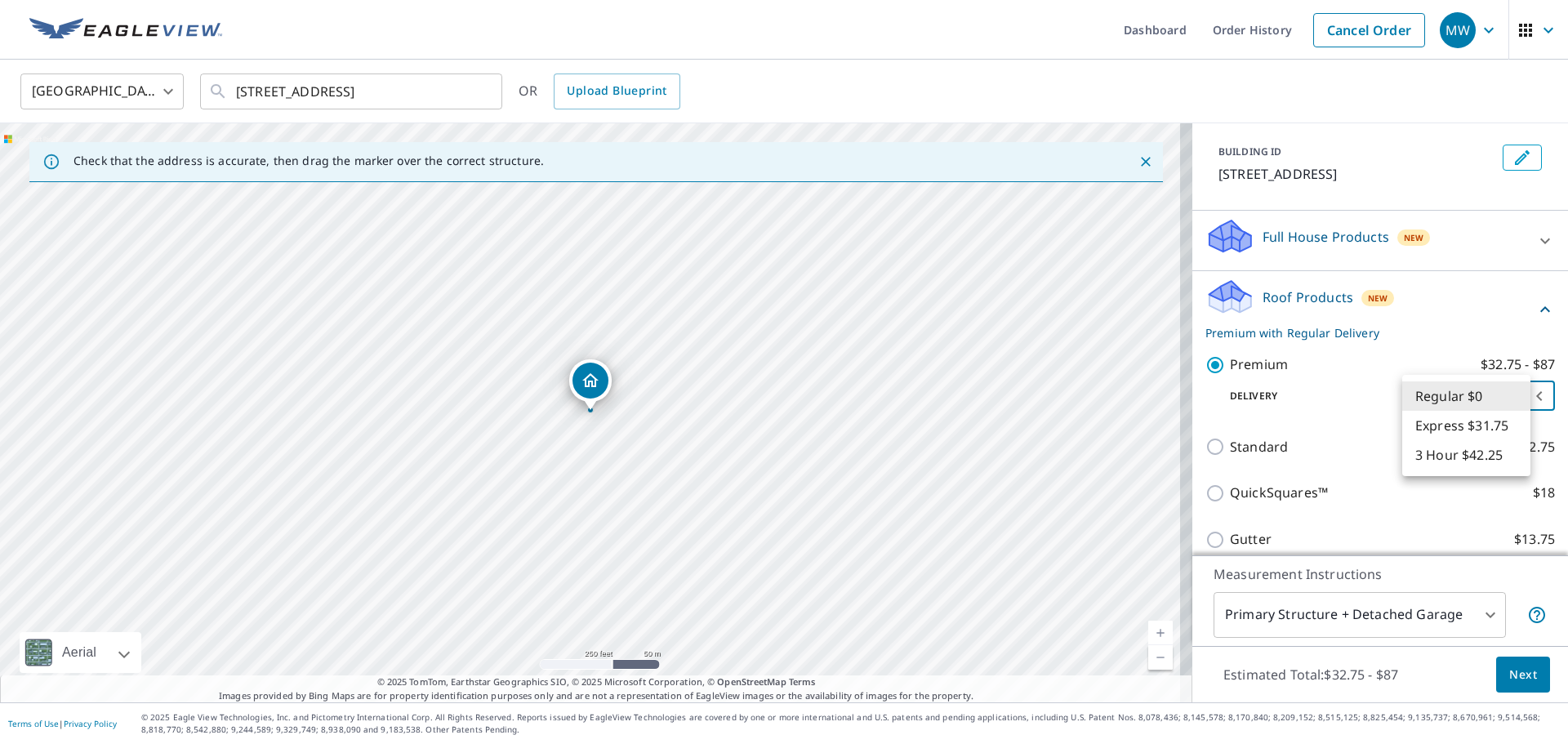
click at [1519, 396] on body "MW MW Dashboard Order History Cancel Order MW United States US ​ 478 Park Ave P…" at bounding box center [784, 372] width 1568 height 744
click at [1339, 405] on div at bounding box center [784, 372] width 1568 height 744
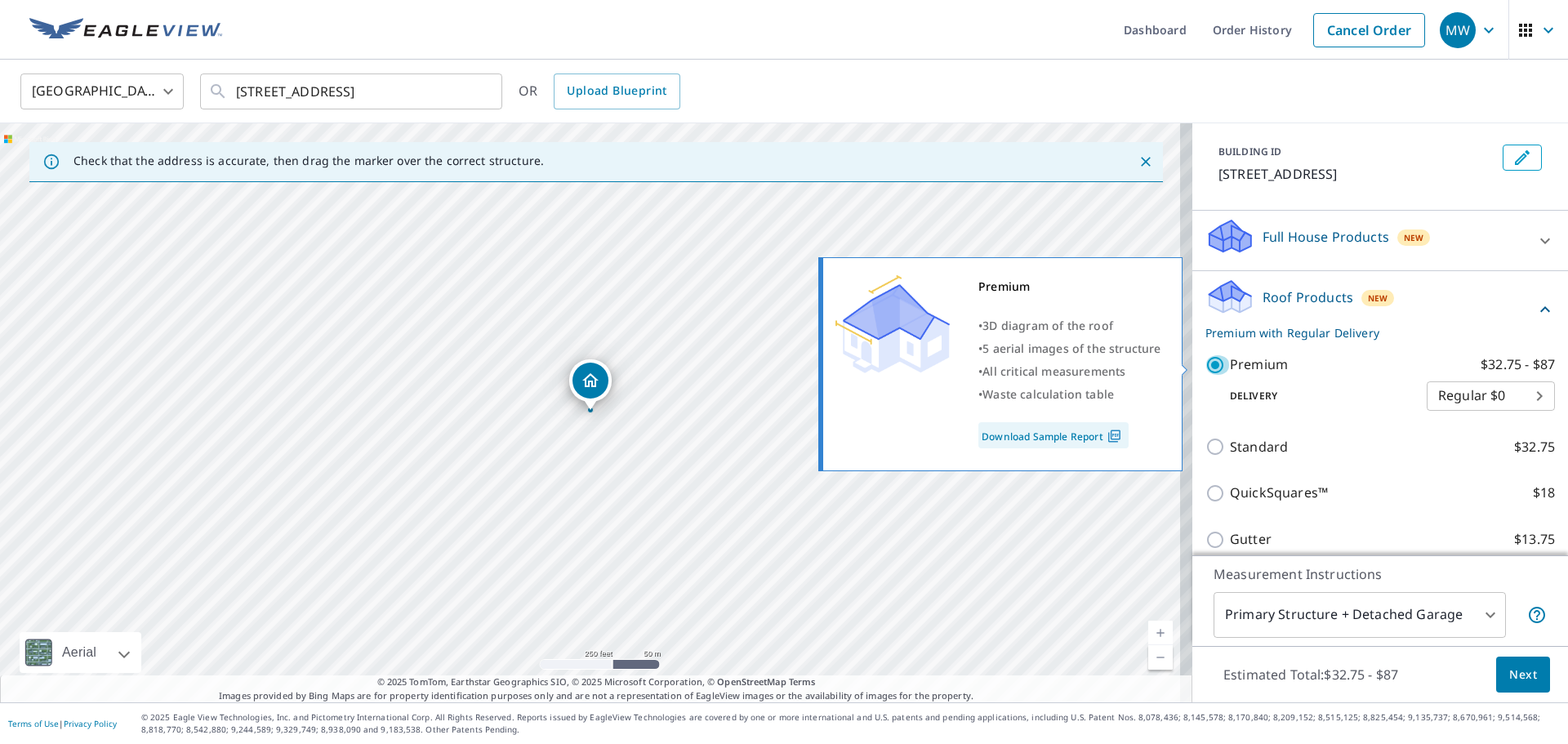
click at [1205, 364] on input "Premium $32.75 - $87" at bounding box center [1217, 364] width 25 height 20
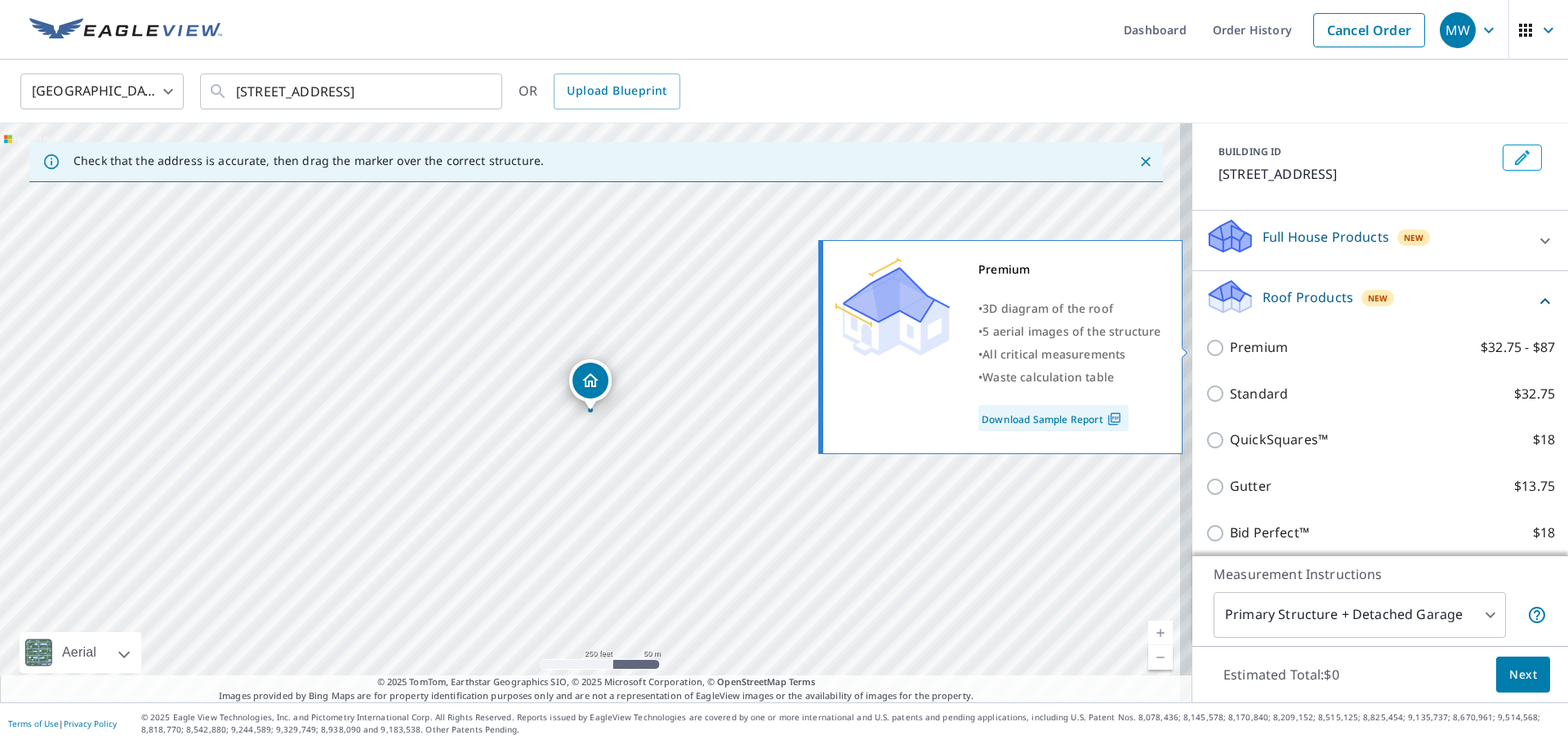
click at [1205, 345] on input "Premium $32.75 - $87" at bounding box center [1217, 347] width 25 height 20
checkbox input "true"
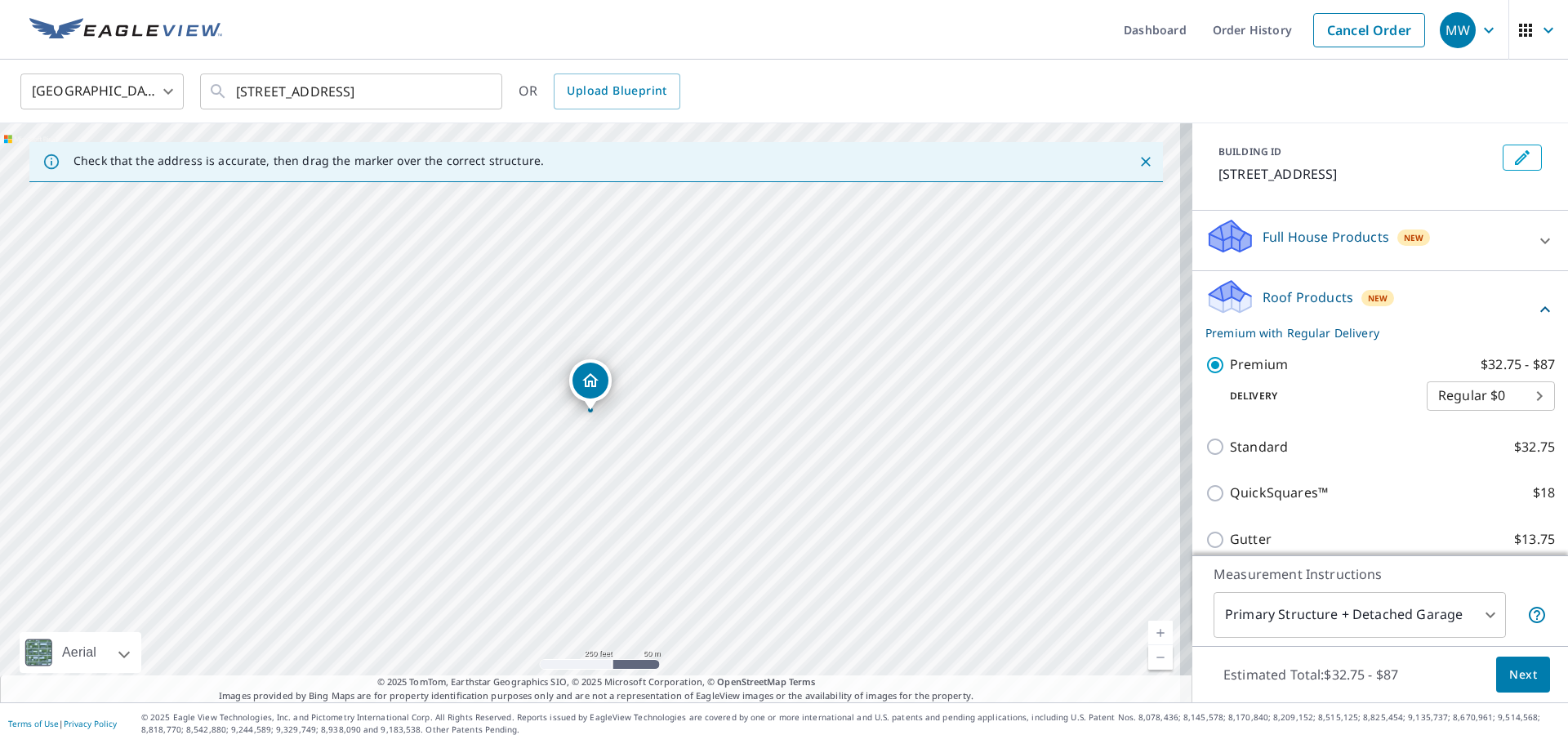
click at [1507, 392] on body "MW MW Dashboard Order History Cancel Order MW United States US ​ 478 Park Ave P…" at bounding box center [784, 372] width 1568 height 744
click at [1465, 454] on li "3 Hour $42.25" at bounding box center [1466, 455] width 128 height 29
type input "7"
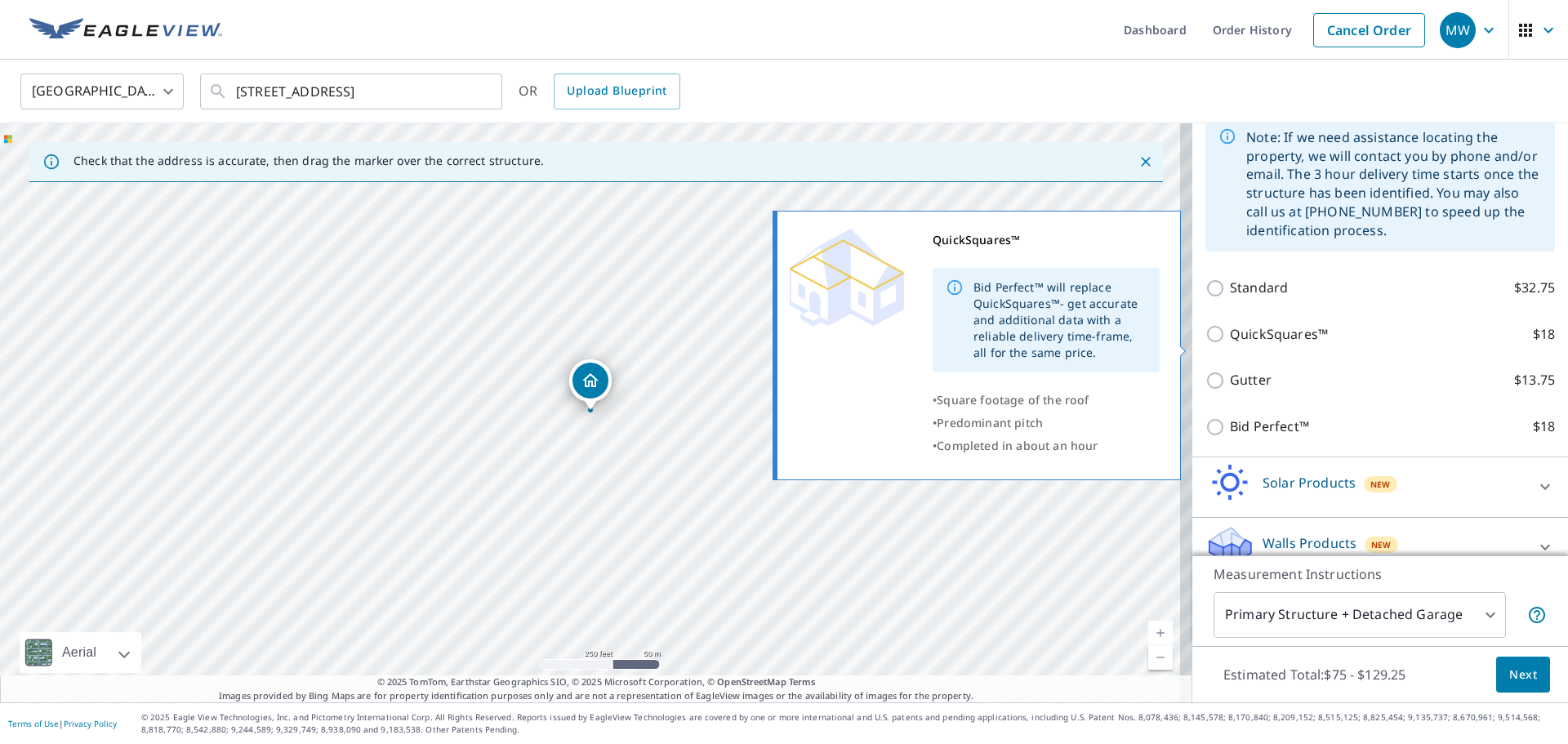
scroll to position [405, 0]
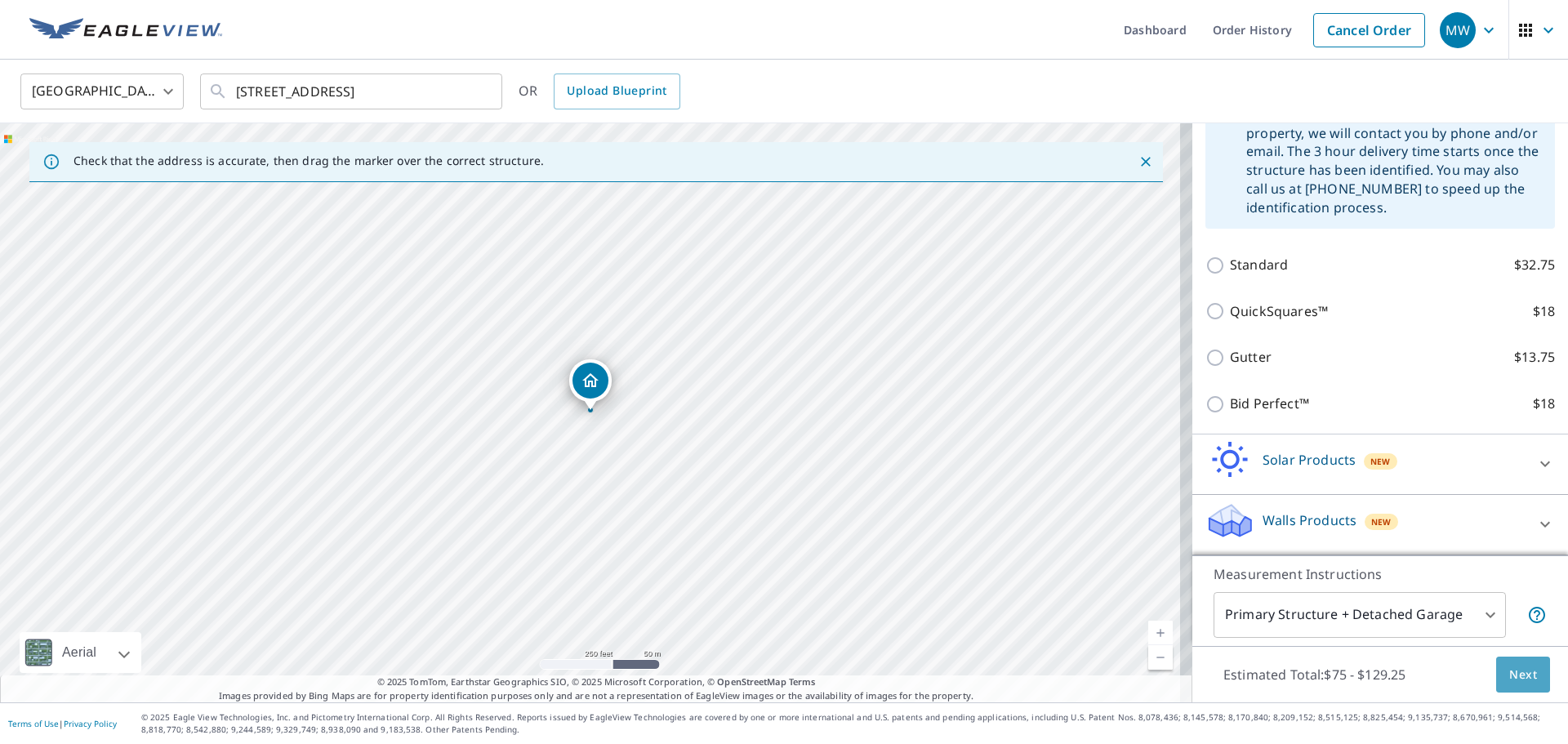
click at [1509, 674] on span "Next" at bounding box center [1523, 675] width 27 height 21
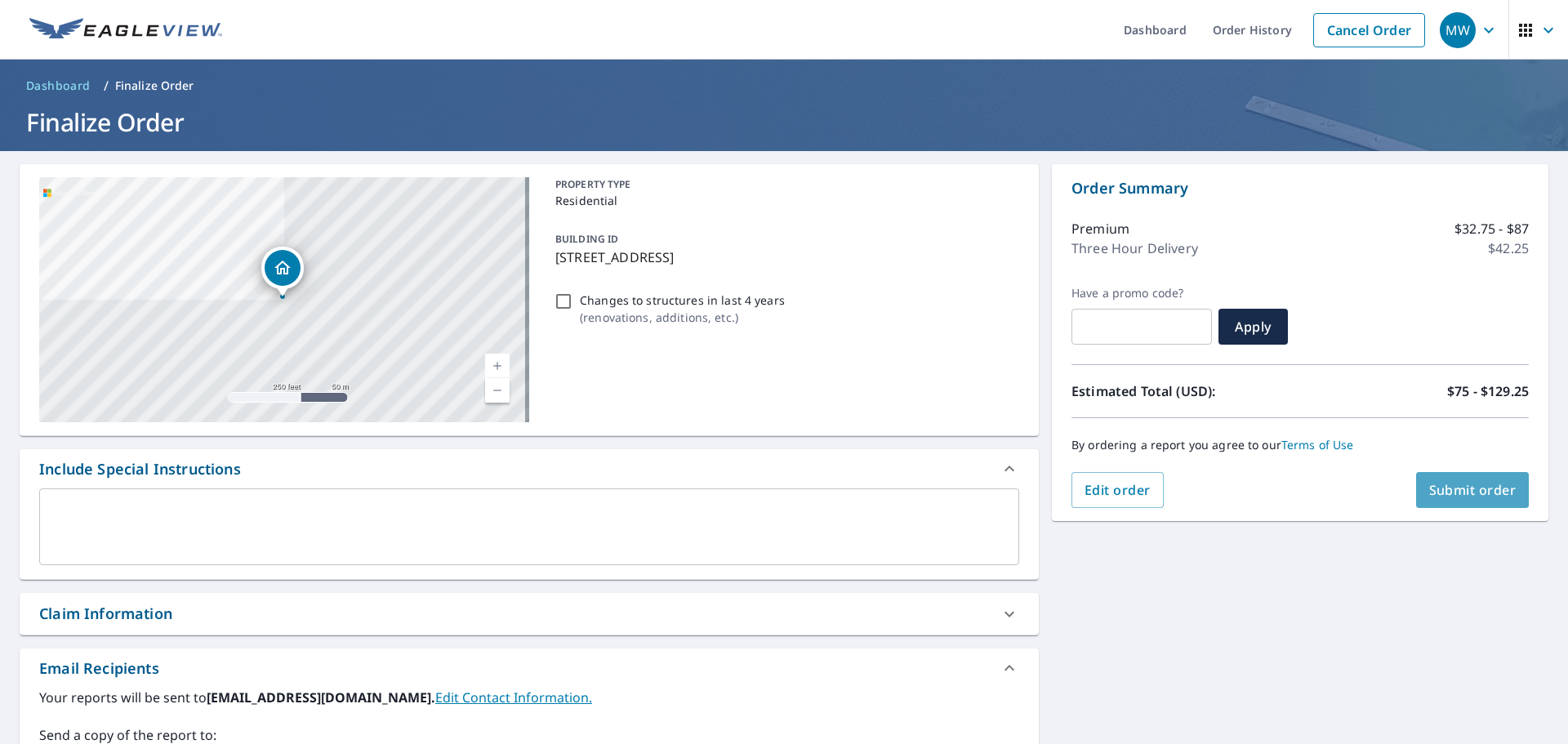
click at [1471, 493] on span "Submit order" at bounding box center [1472, 490] width 87 height 18
checkbox input "true"
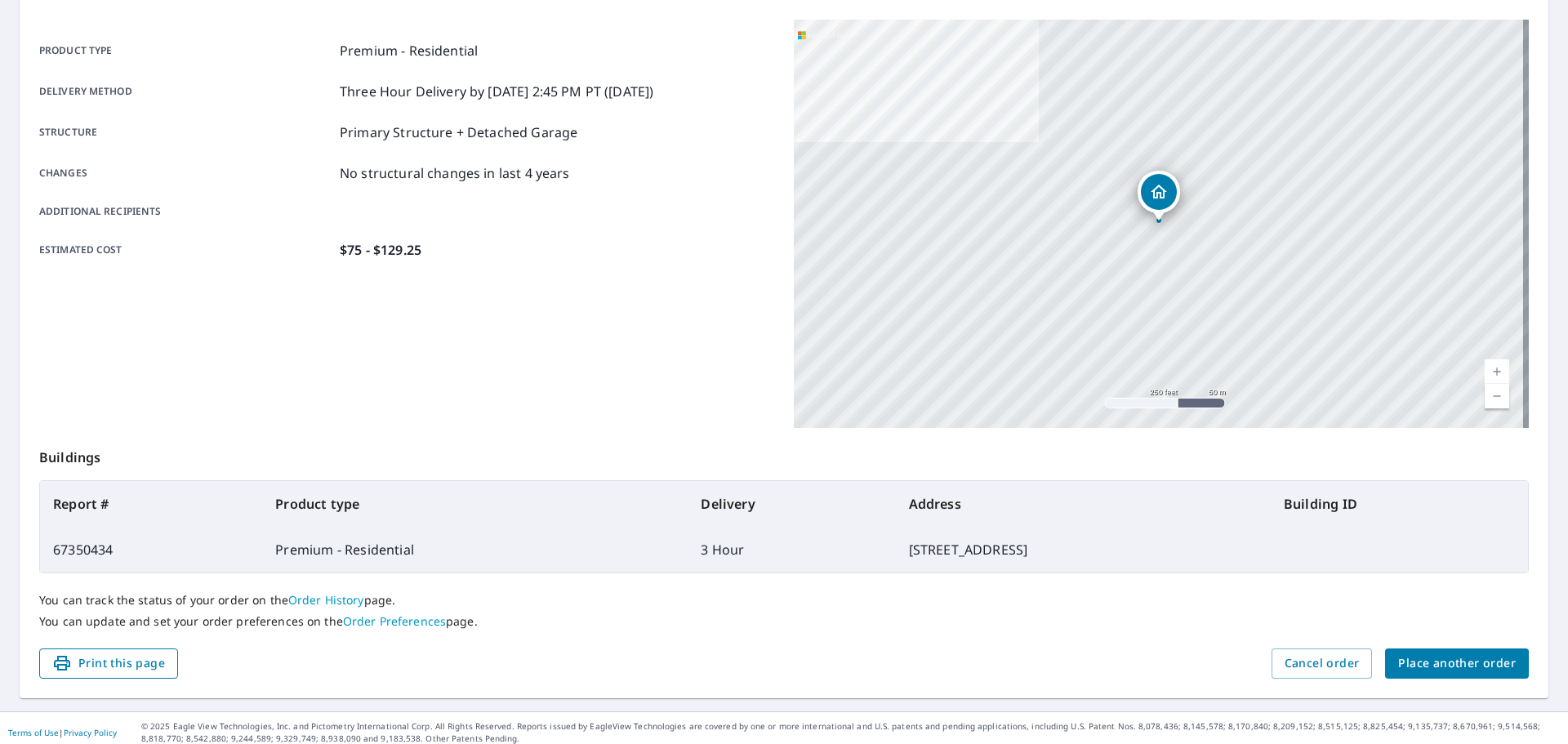
scroll to position [217, 0]
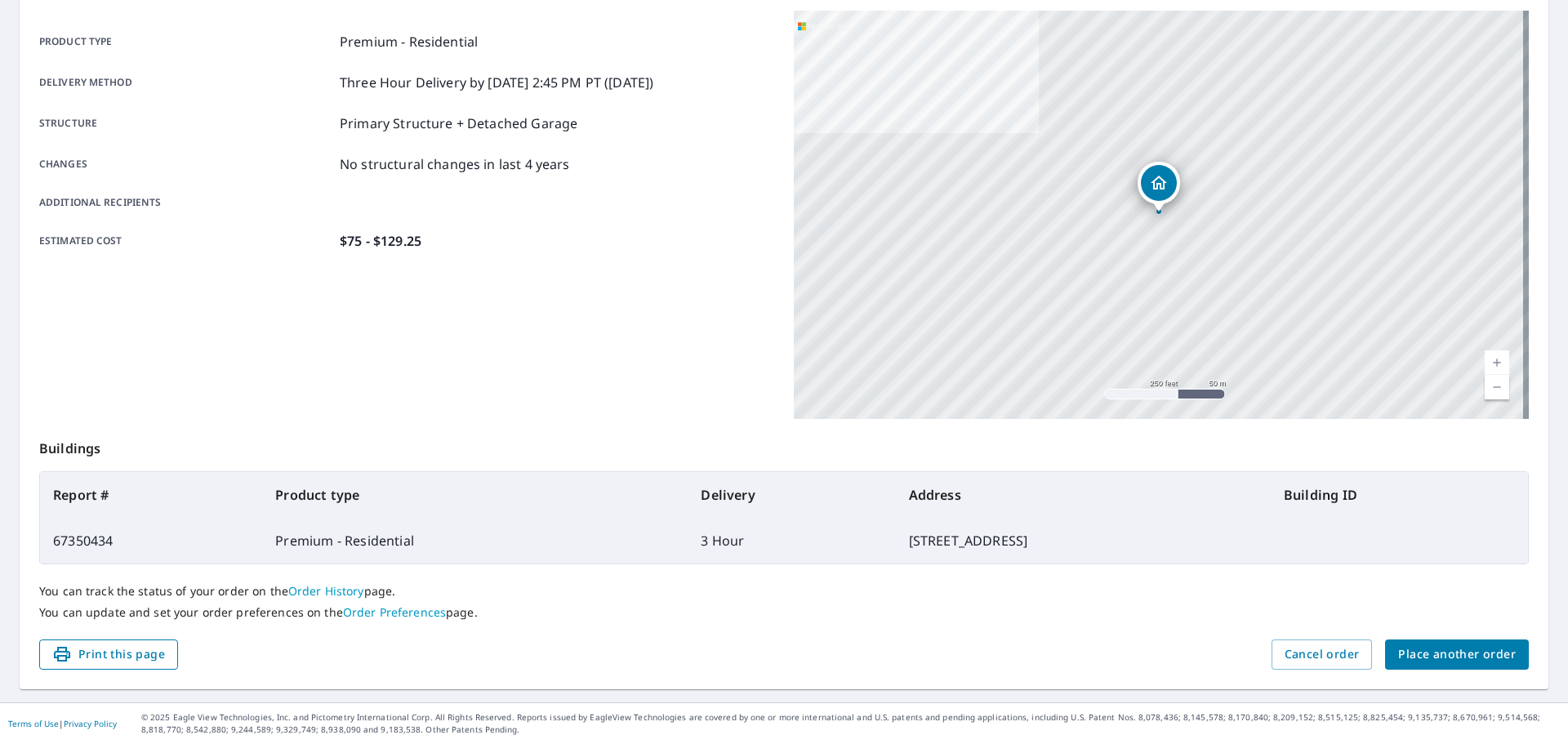
click at [96, 662] on span "Print this page" at bounding box center [109, 655] width 113 height 21
